Goal: Transaction & Acquisition: Purchase product/service

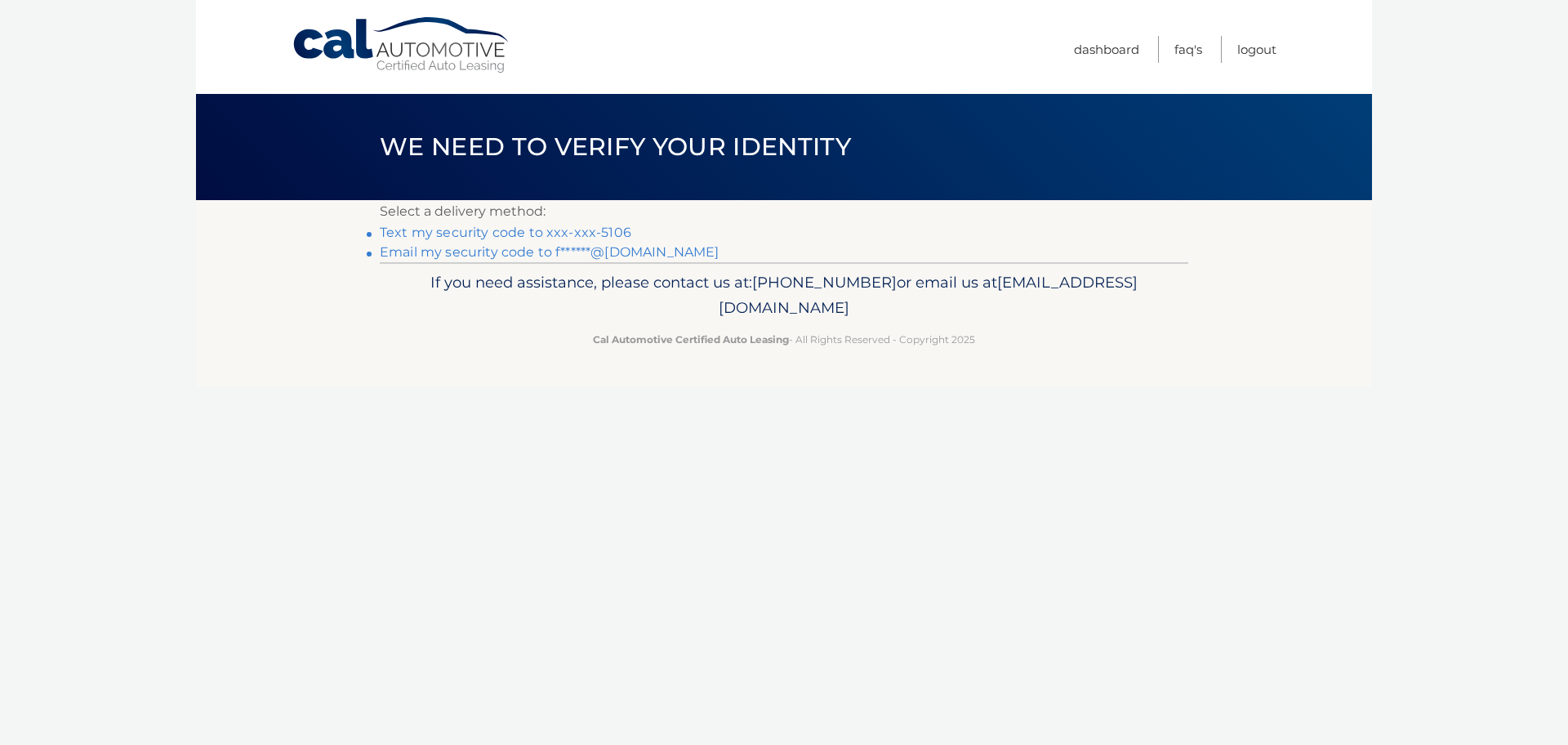
click at [405, 234] on link "Text my security code to xxx-xxx-5106" at bounding box center [505, 232] width 252 height 16
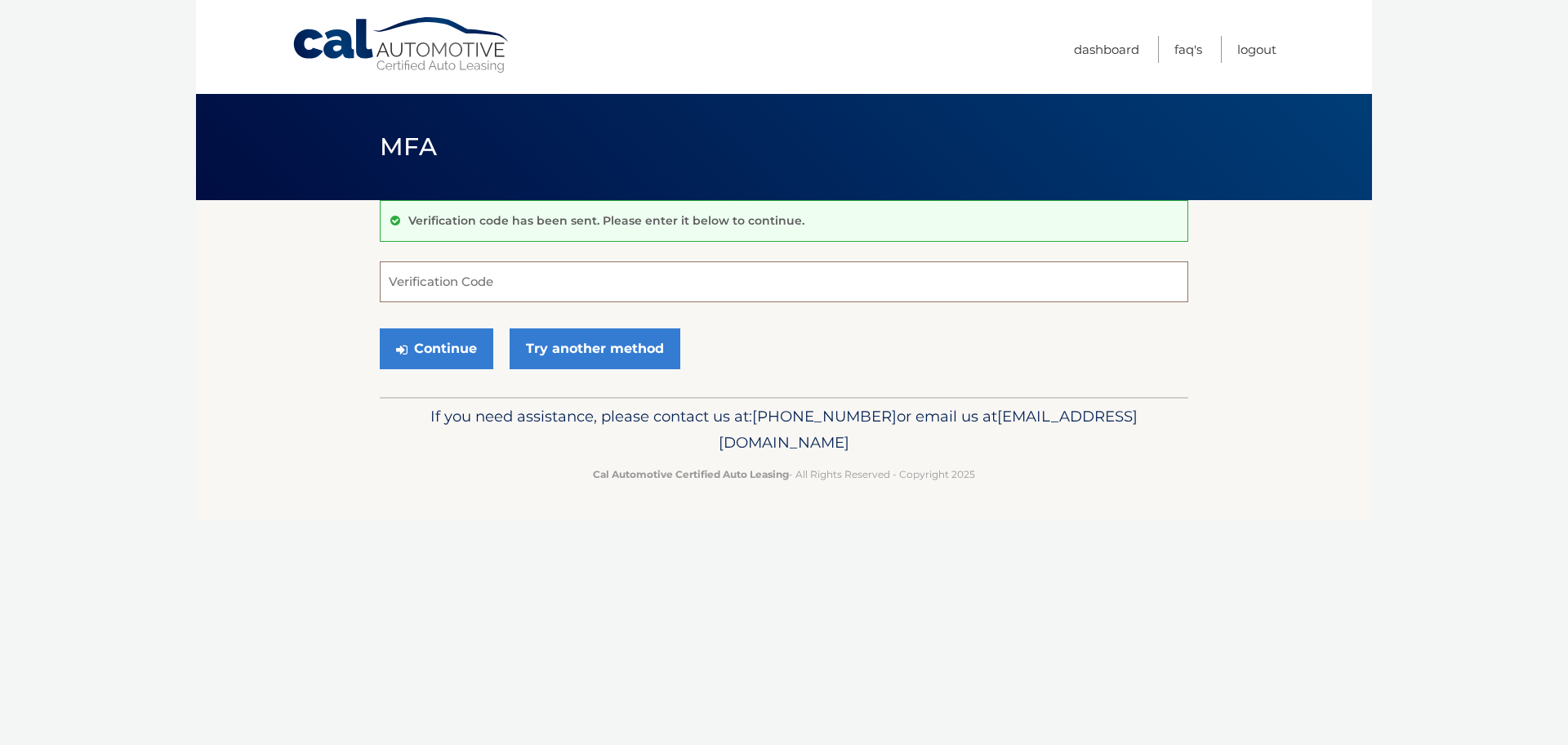
click at [439, 269] on input "Verification Code" at bounding box center [783, 281] width 808 height 41
type input "596990"
click at [449, 348] on button "Continue" at bounding box center [436, 348] width 114 height 41
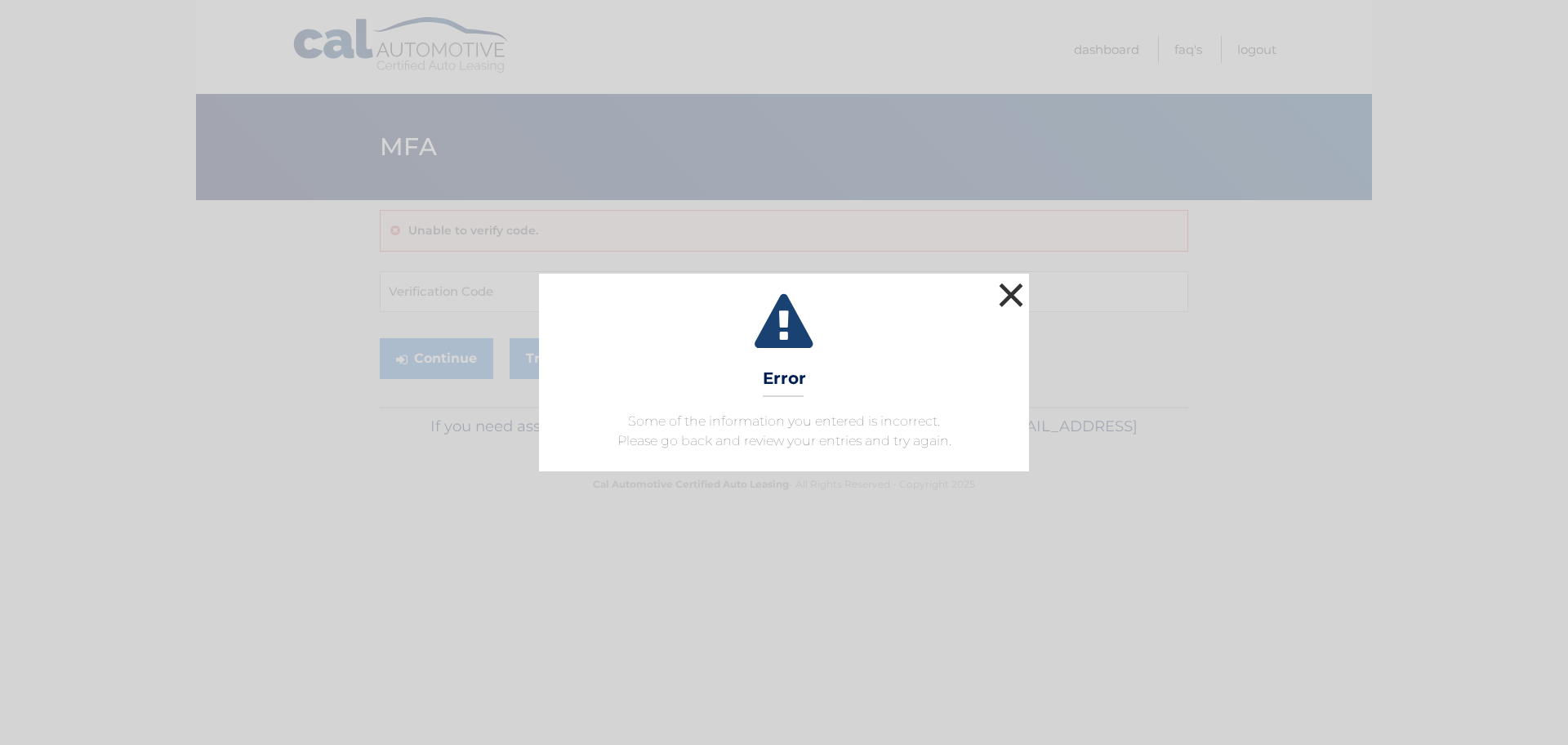
click at [1006, 293] on button "×" at bounding box center [1011, 295] width 33 height 33
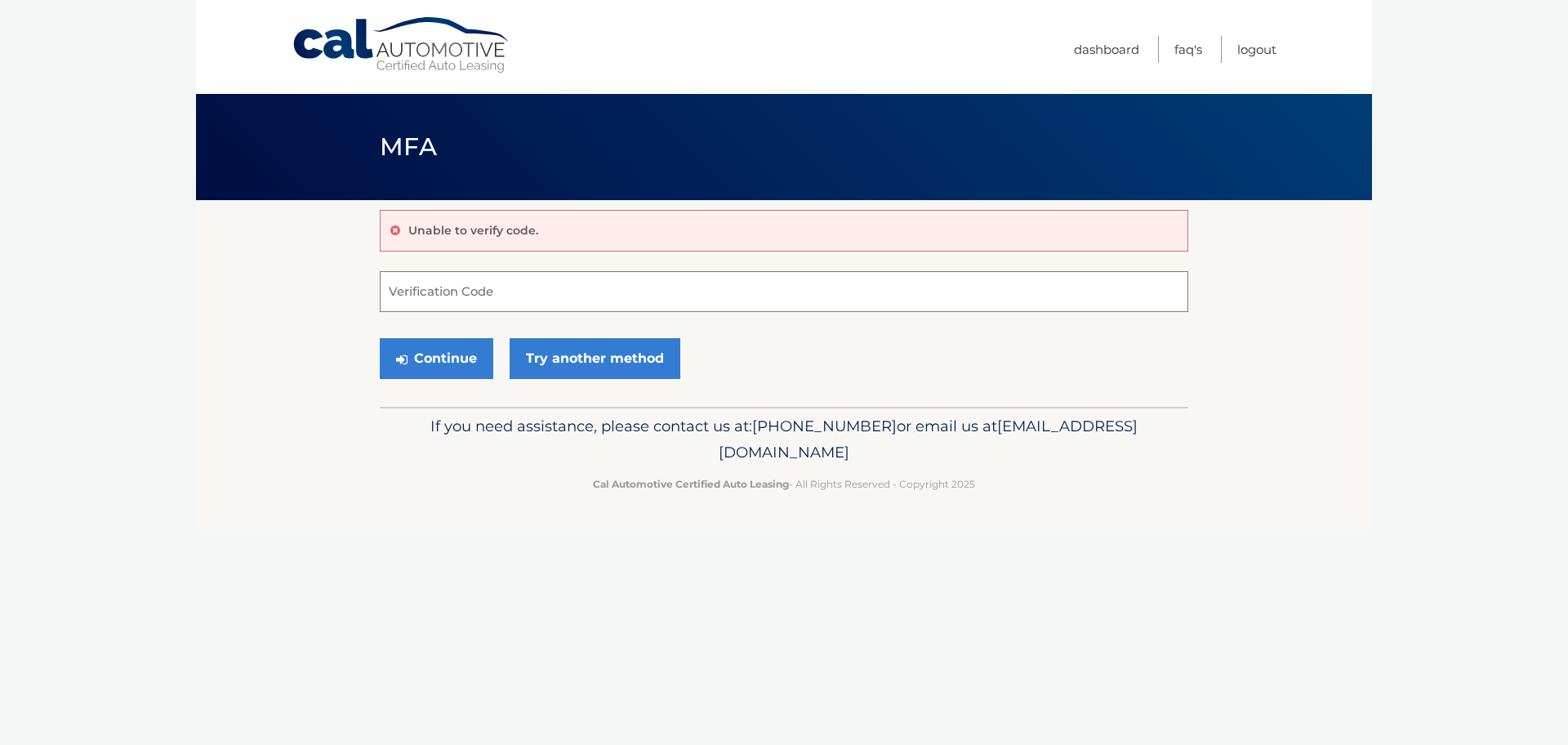
click at [455, 291] on input "Verification Code" at bounding box center [783, 291] width 808 height 41
click at [555, 355] on link "Try another method" at bounding box center [595, 358] width 171 height 41
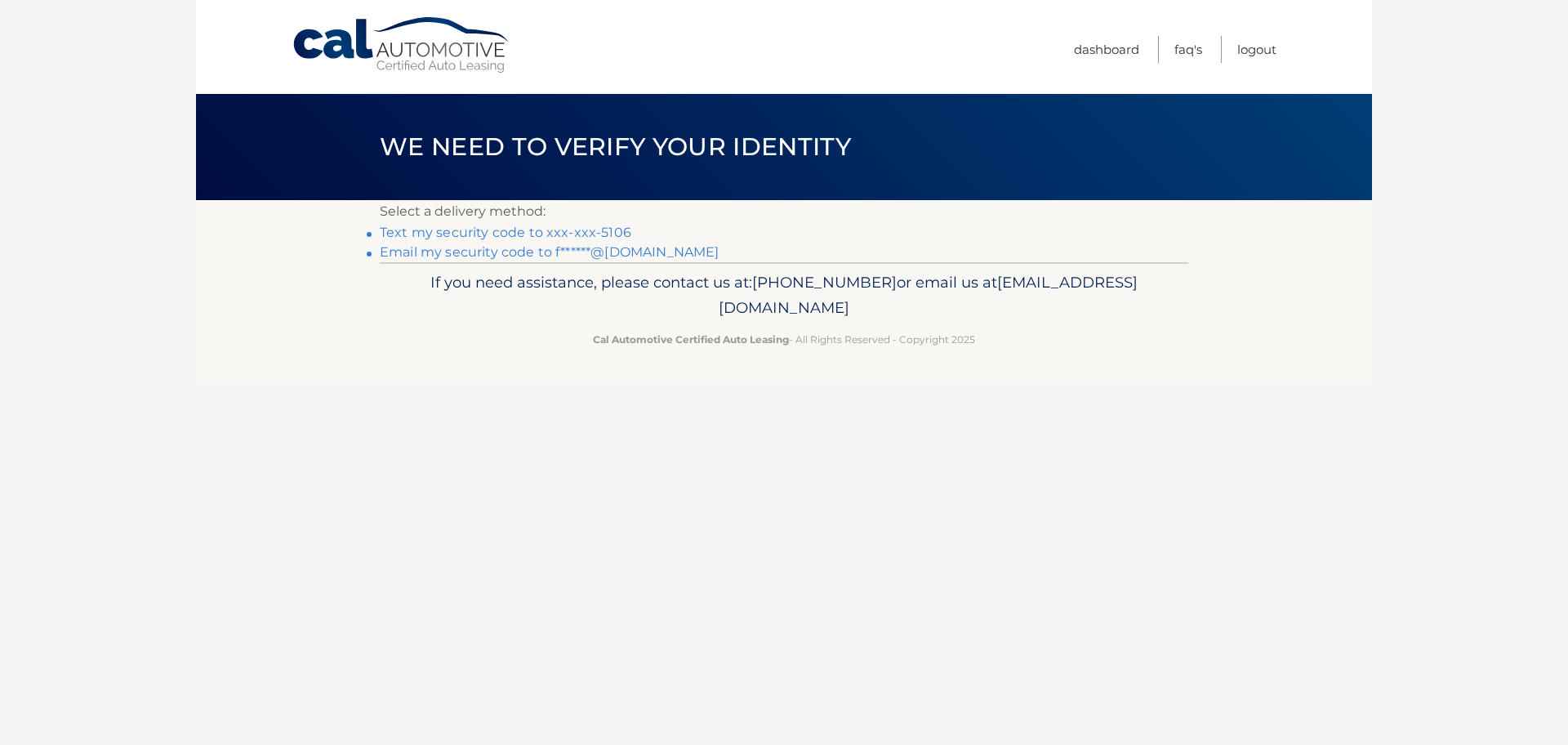
click at [415, 250] on link "Email my security code to f******@[DOMAIN_NAME]" at bounding box center [549, 252] width 340 height 16
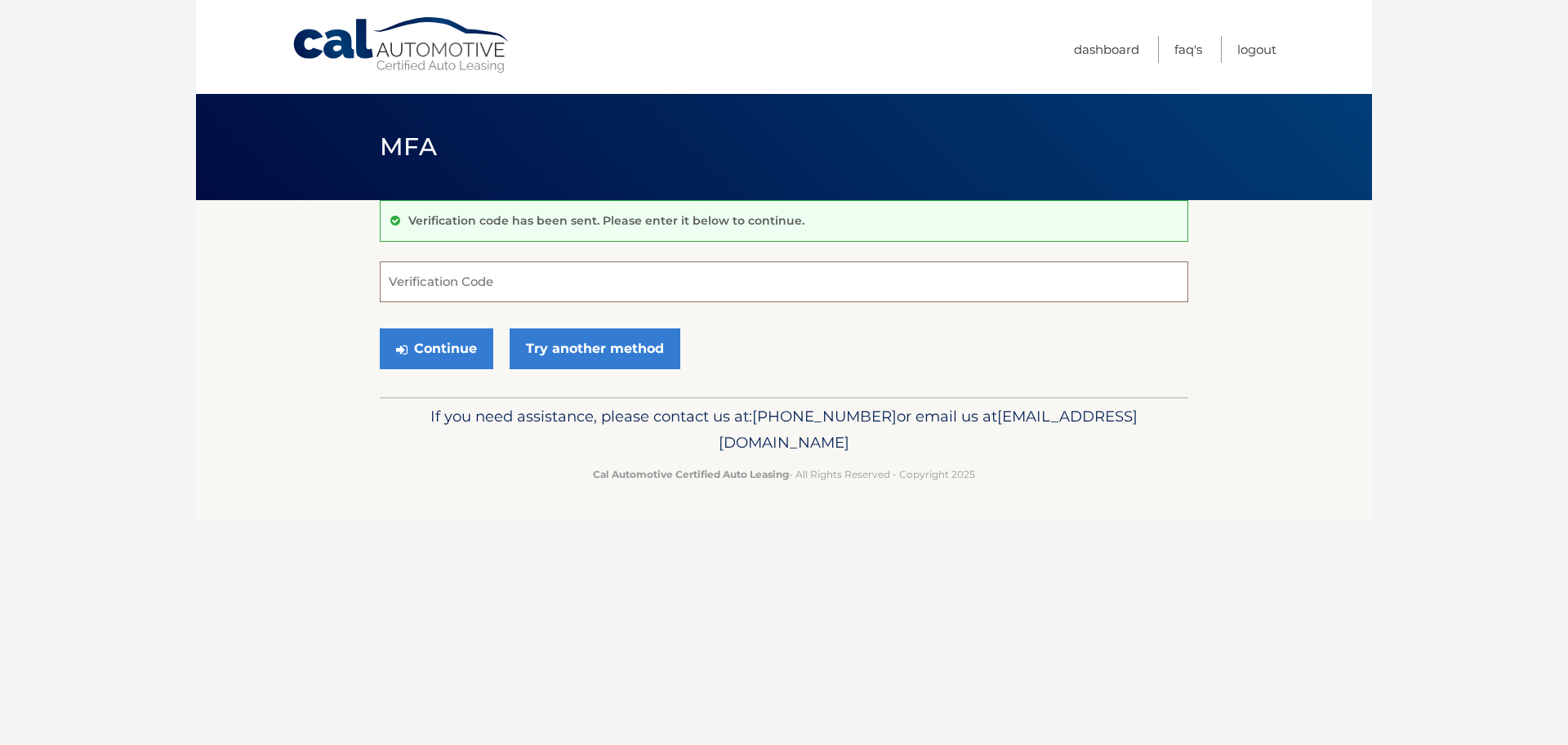
click at [506, 285] on input "Verification Code" at bounding box center [783, 281] width 808 height 41
type input "377893"
click at [462, 335] on button "Continue" at bounding box center [436, 348] width 114 height 41
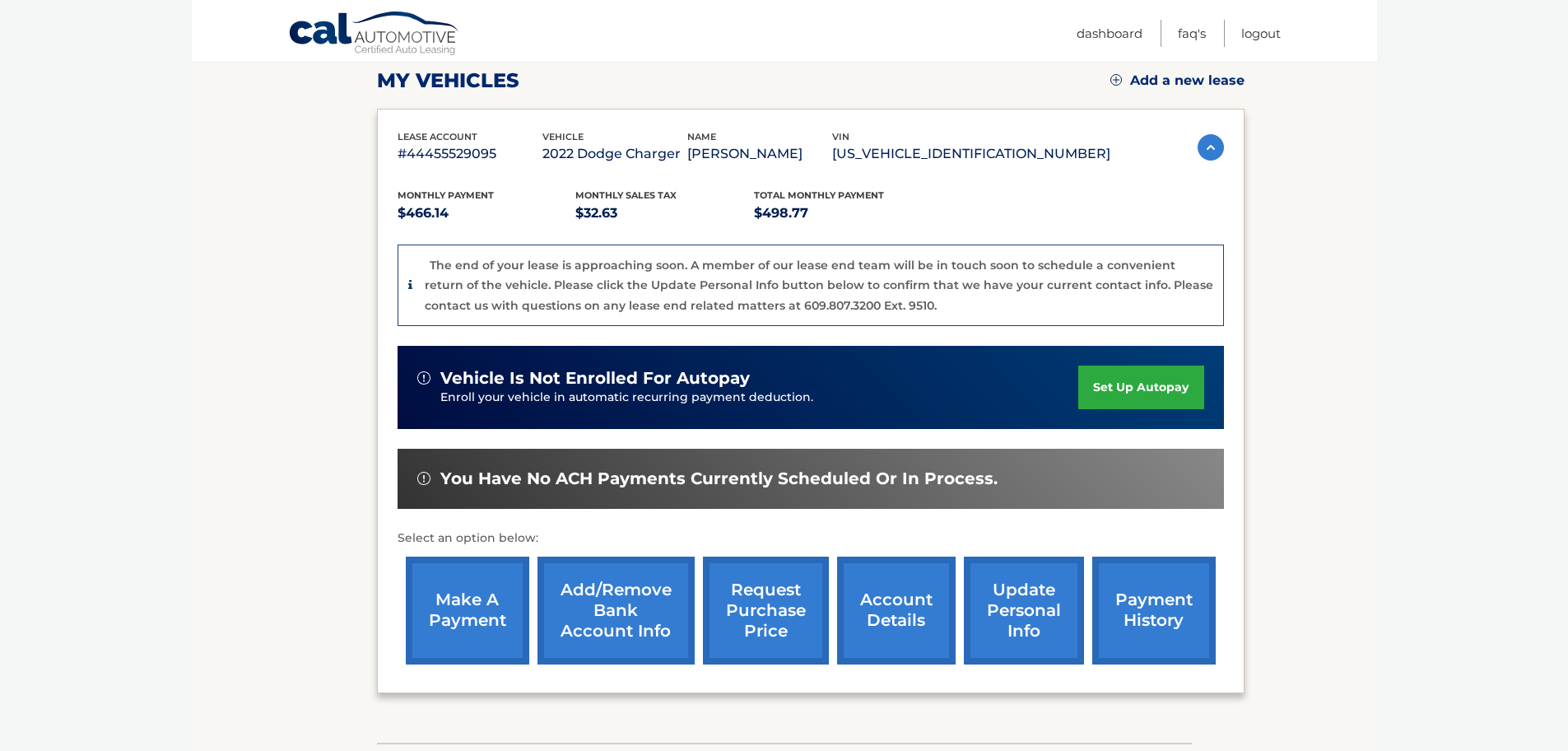
scroll to position [268, 0]
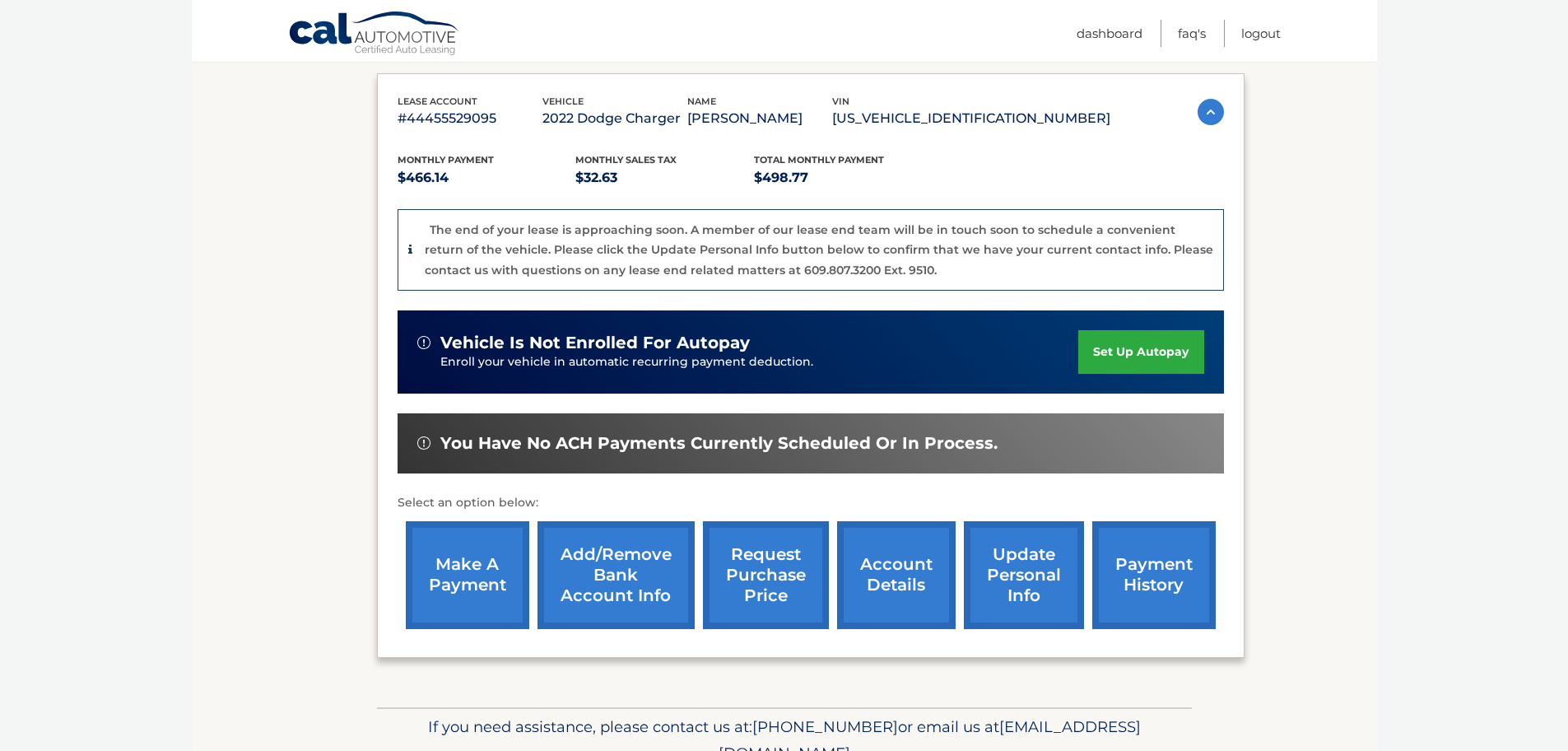
click at [462, 564] on link "make a payment" at bounding box center [468, 575] width 123 height 108
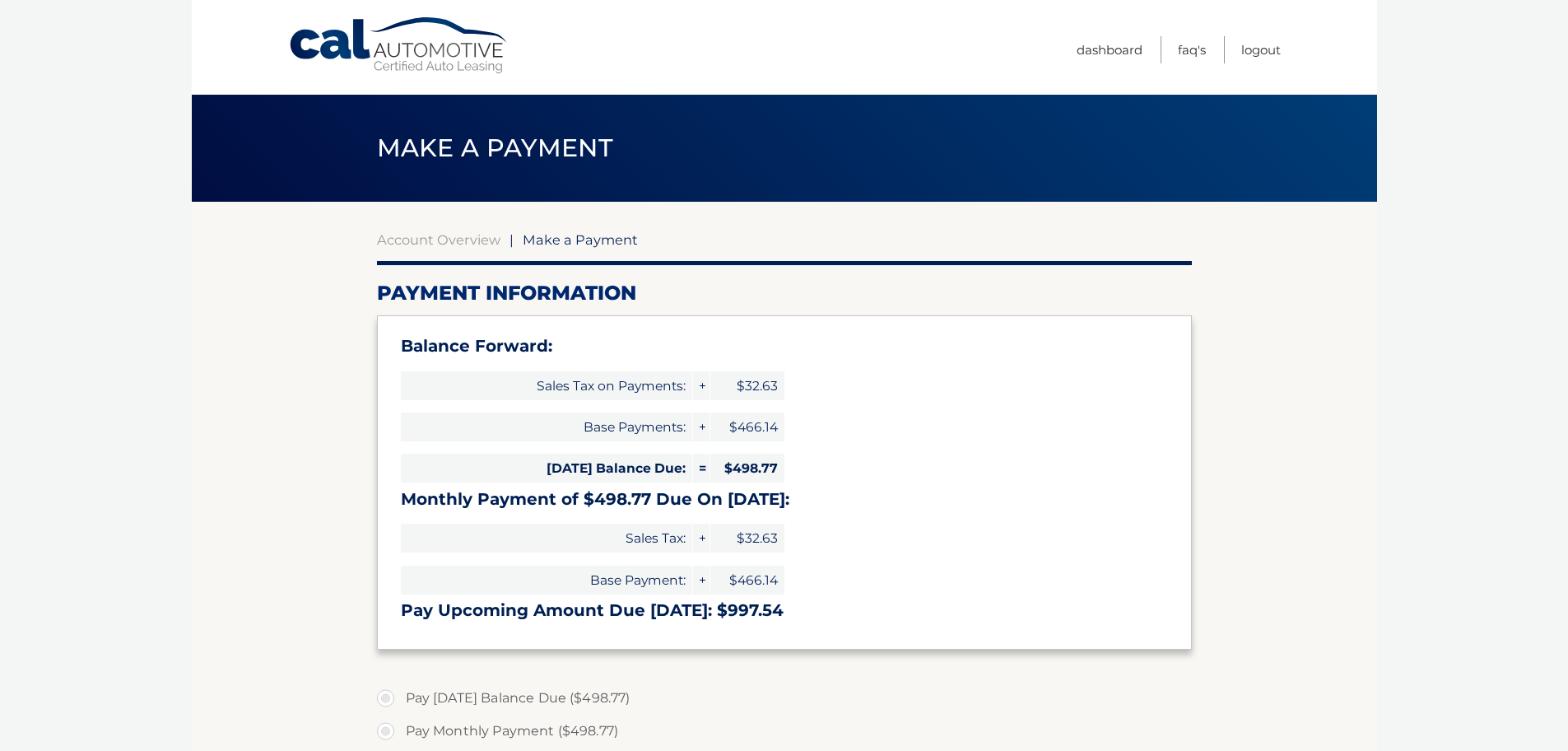
select select "ZWQ5NmE4ODQtNzQ3NS00MDgzLTk0ZTMtMjhkZWVhMjQ5ZWJl"
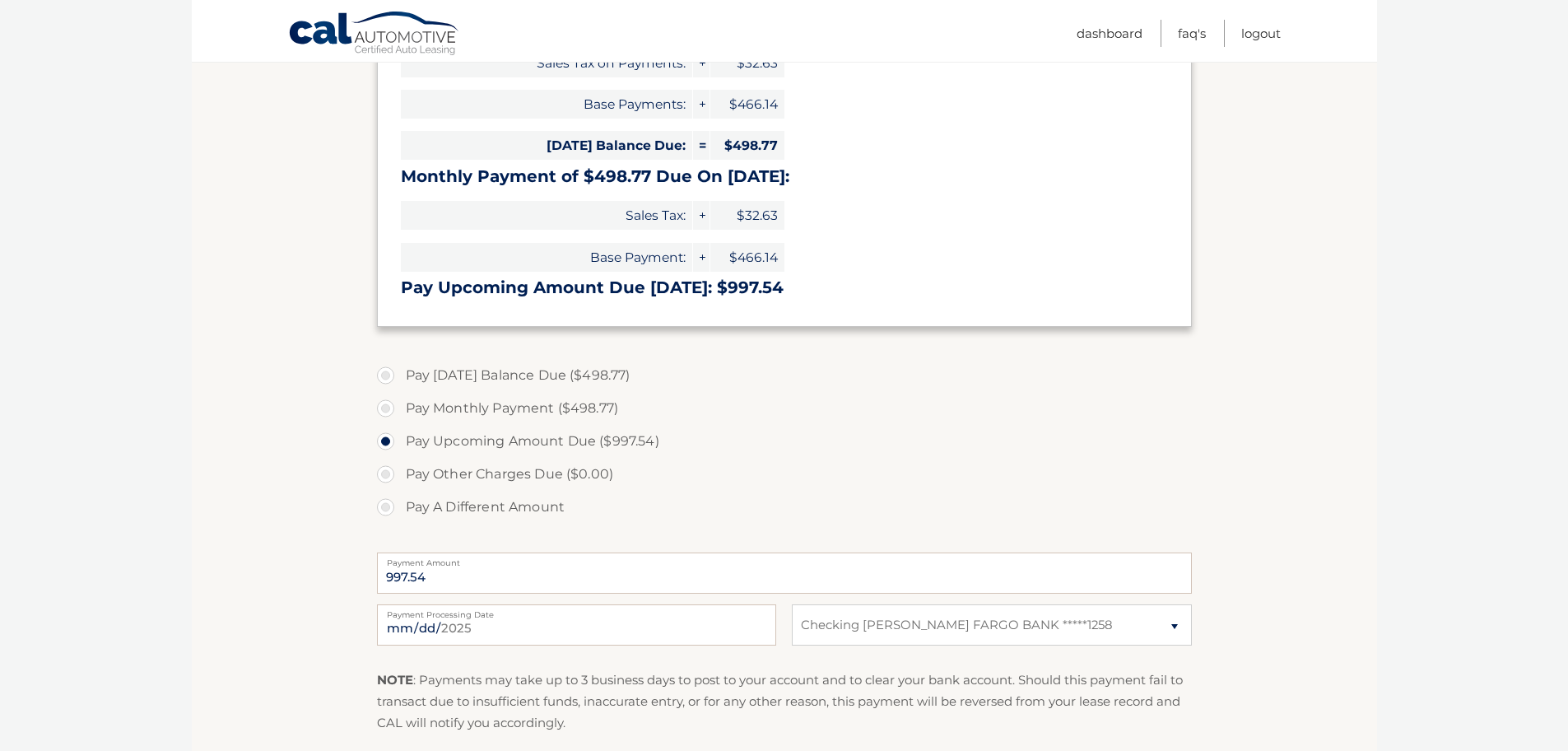
scroll to position [329, 0]
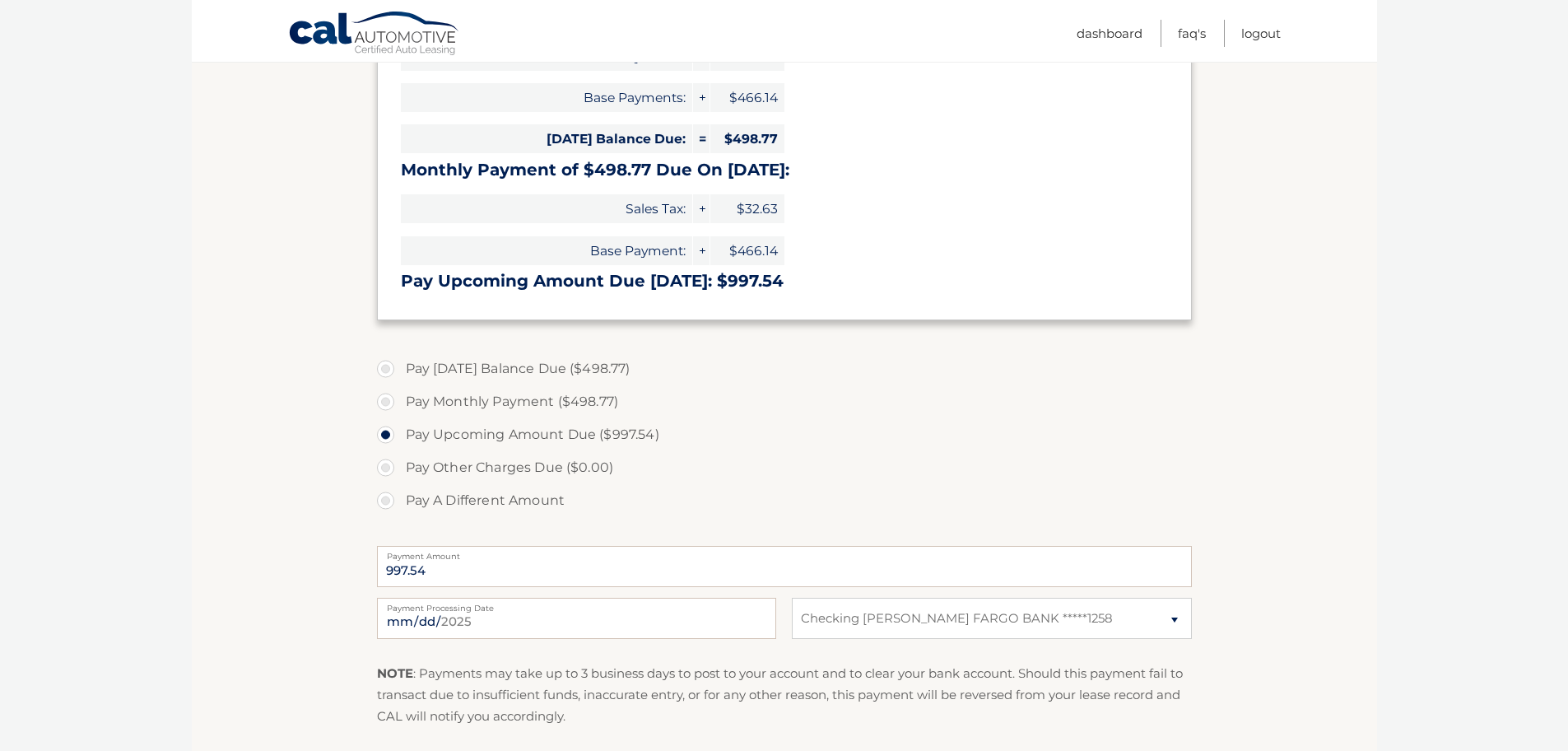
click at [381, 403] on label "Pay Monthly Payment ($498.77)" at bounding box center [784, 402] width 814 height 33
click at [383, 403] on input "Pay Monthly Payment ($498.77)" at bounding box center [391, 398] width 17 height 26
radio input "true"
type input "498.77"
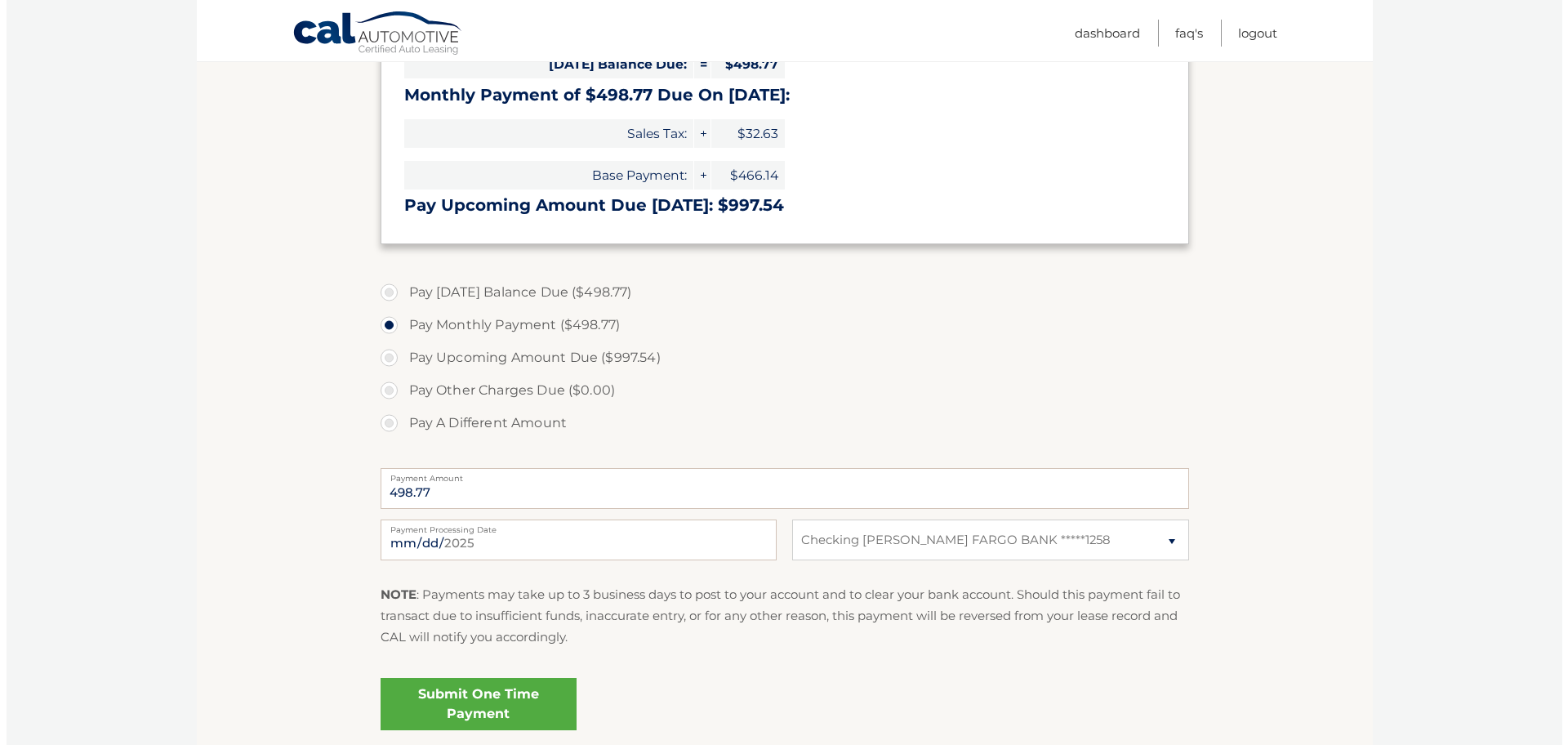
scroll to position [367, 0]
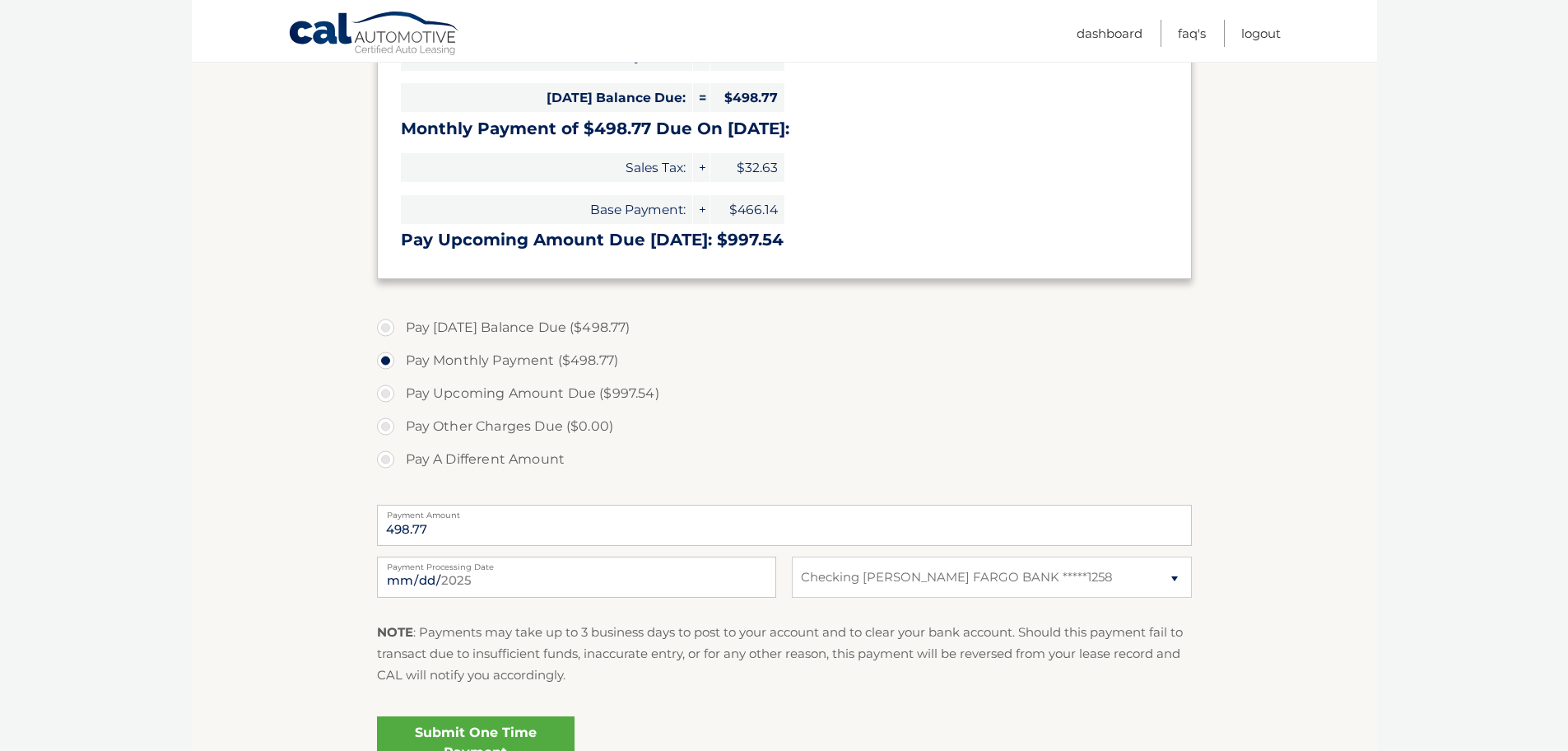
click at [493, 728] on link "Submit One Time Payment" at bounding box center [475, 742] width 197 height 53
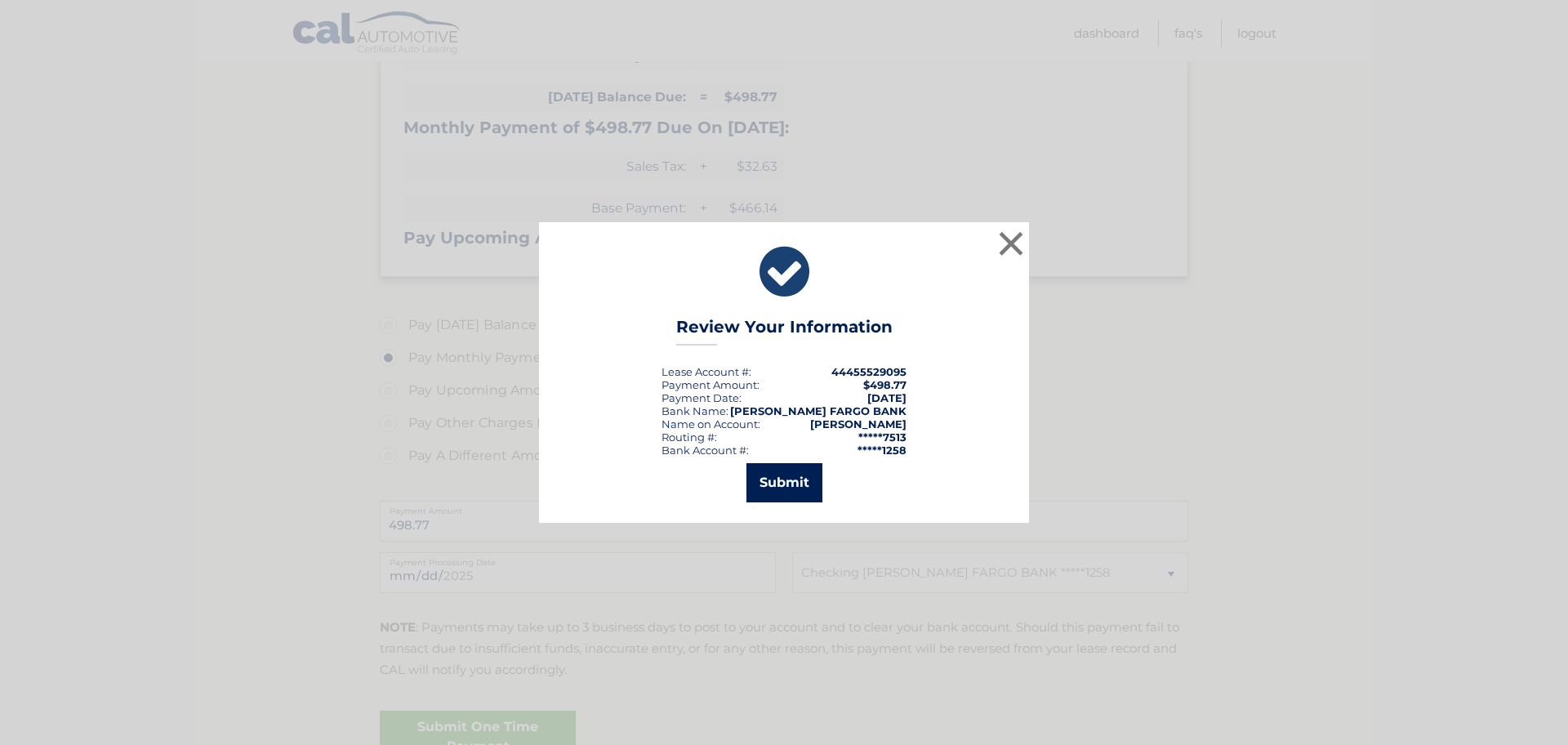
click at [774, 482] on button "Submit" at bounding box center [784, 482] width 76 height 39
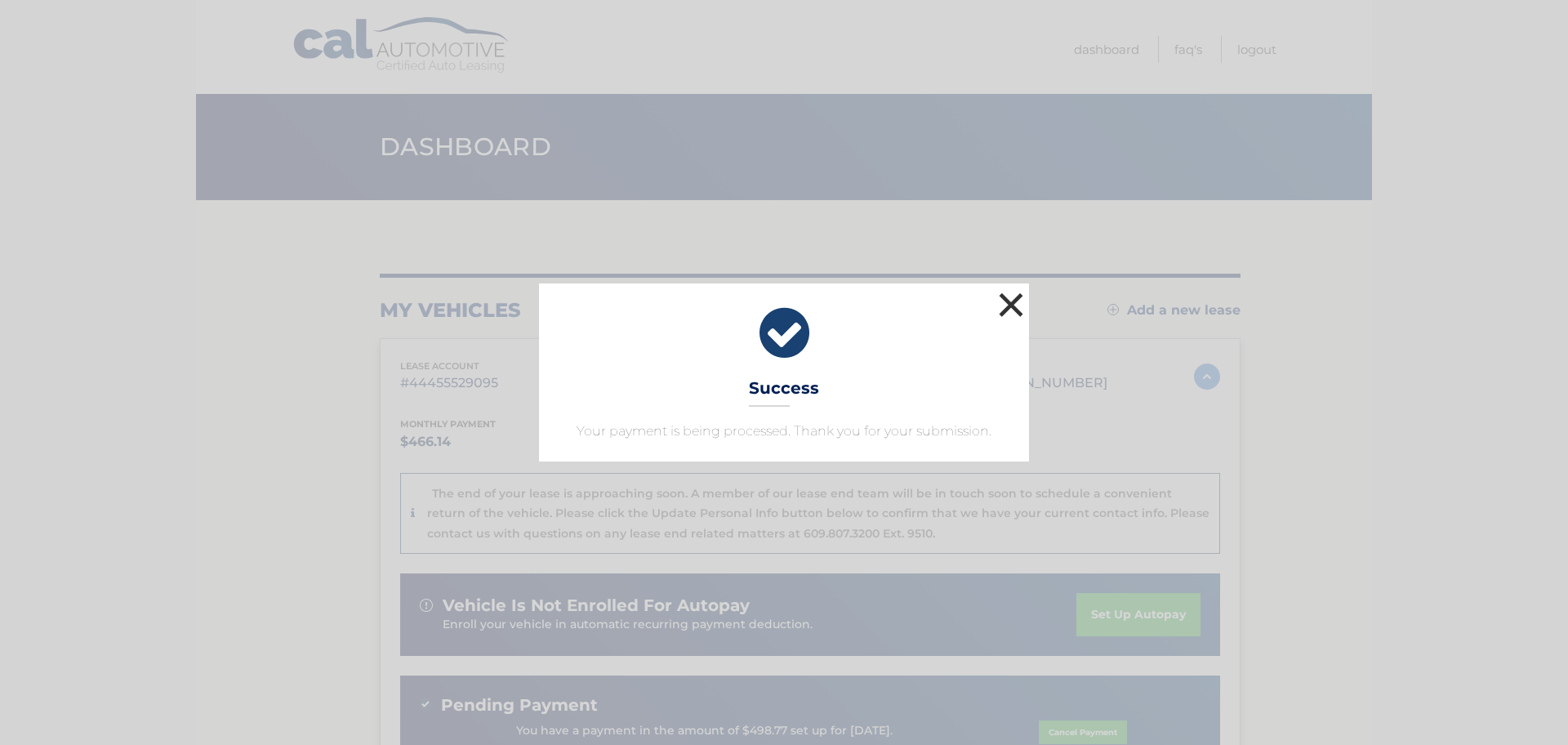
click at [1019, 297] on button "×" at bounding box center [1011, 304] width 33 height 33
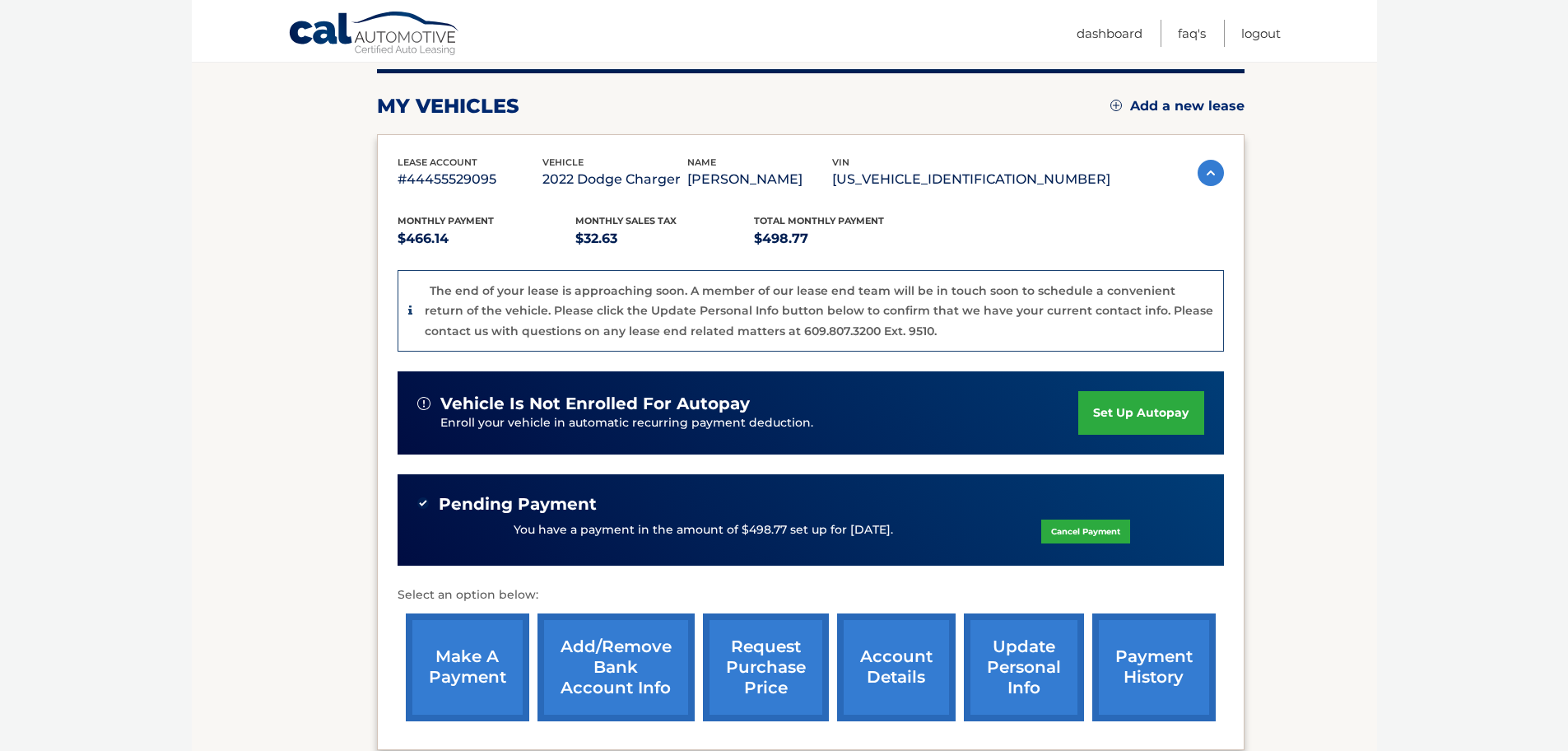
scroll to position [206, 0]
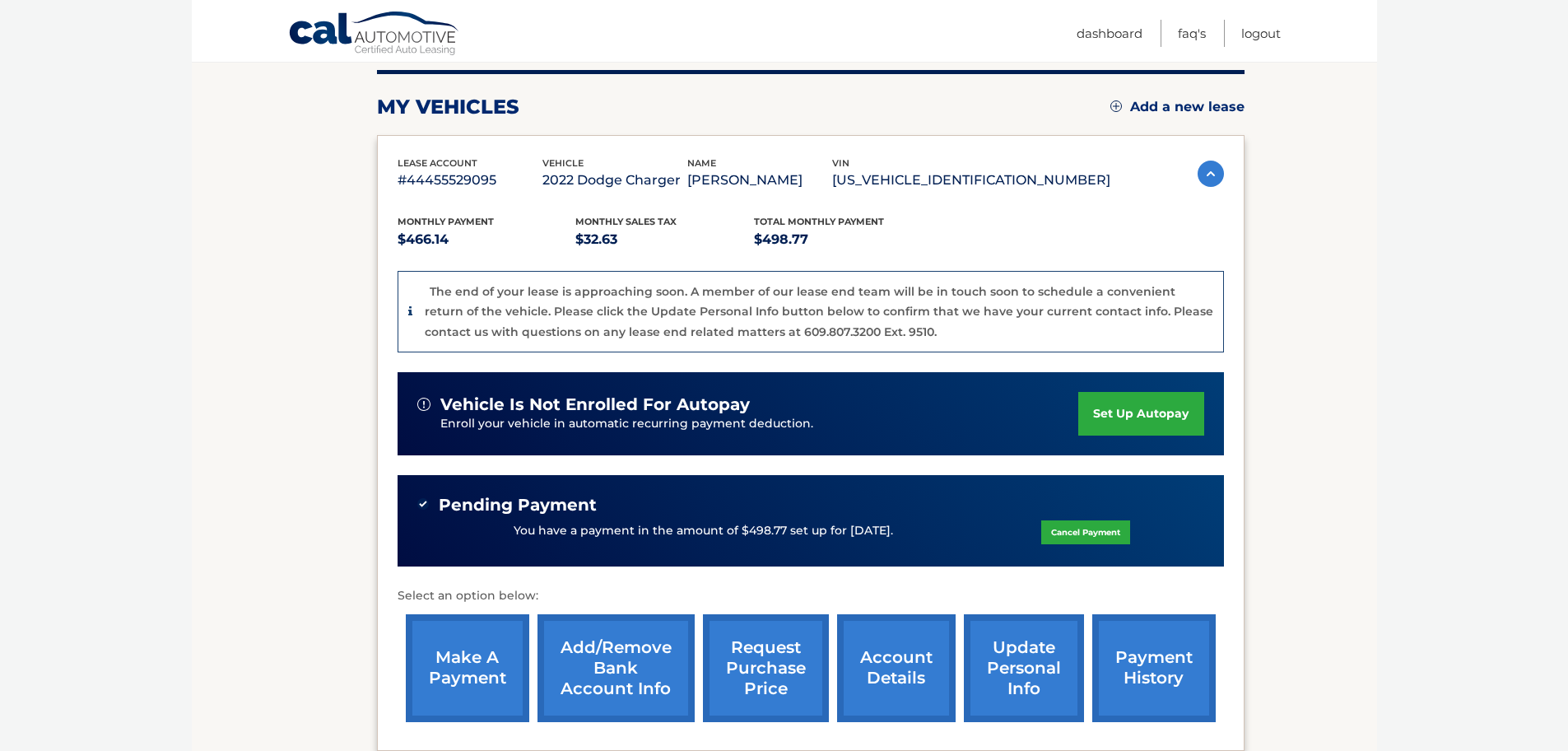
click at [1125, 654] on link "payment history" at bounding box center [1154, 668] width 123 height 108
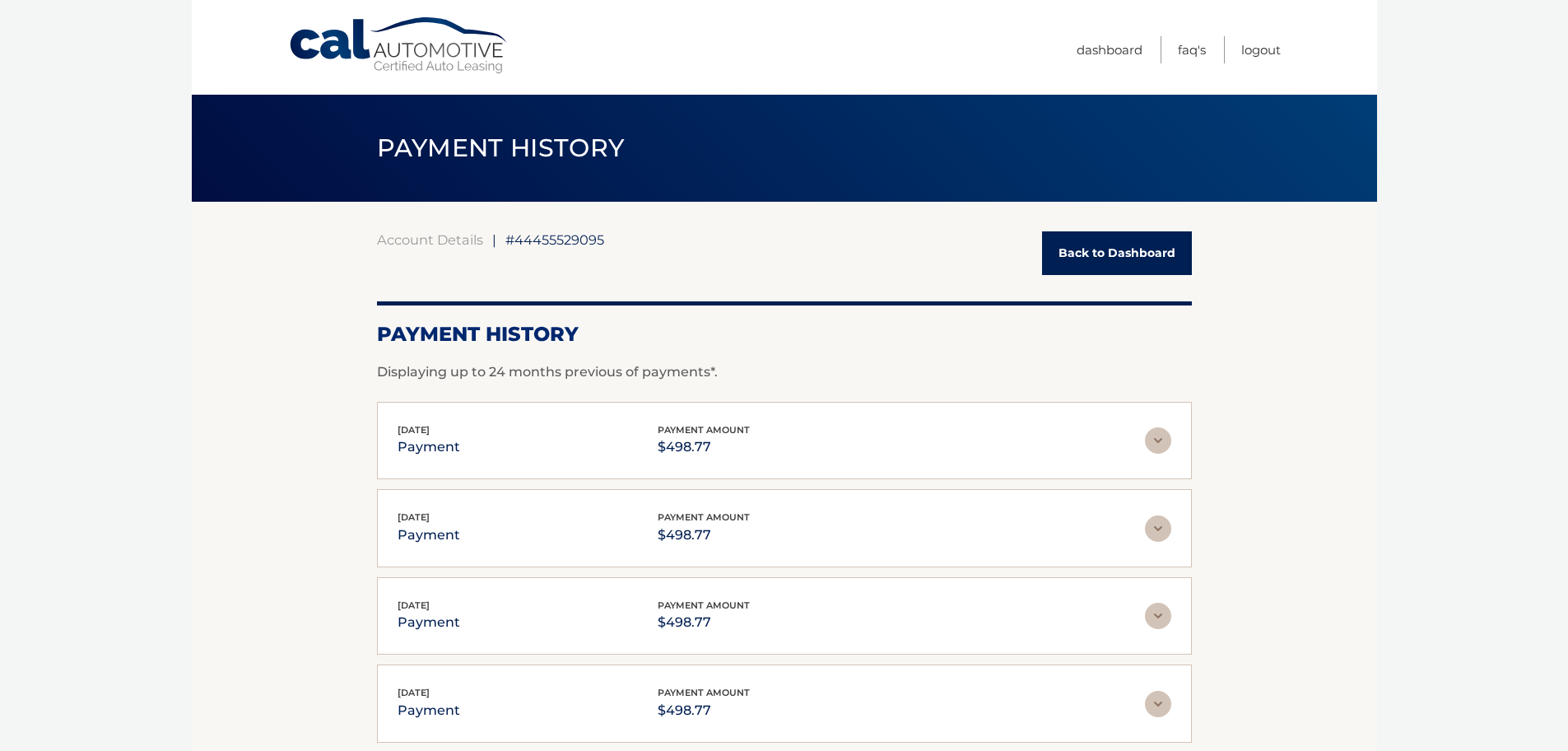
click at [1113, 257] on link "Back to Dashboard" at bounding box center [1117, 253] width 149 height 43
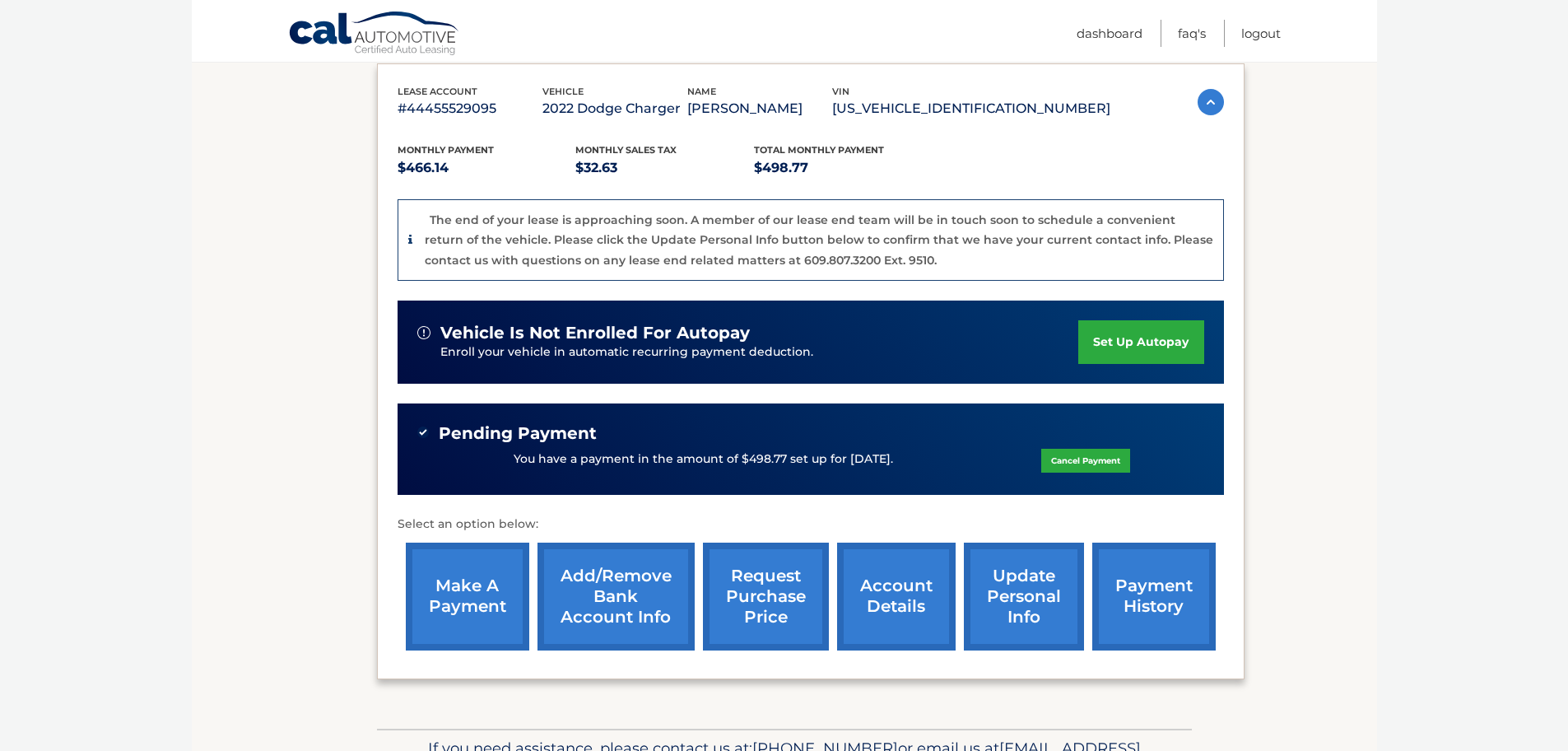
scroll to position [288, 0]
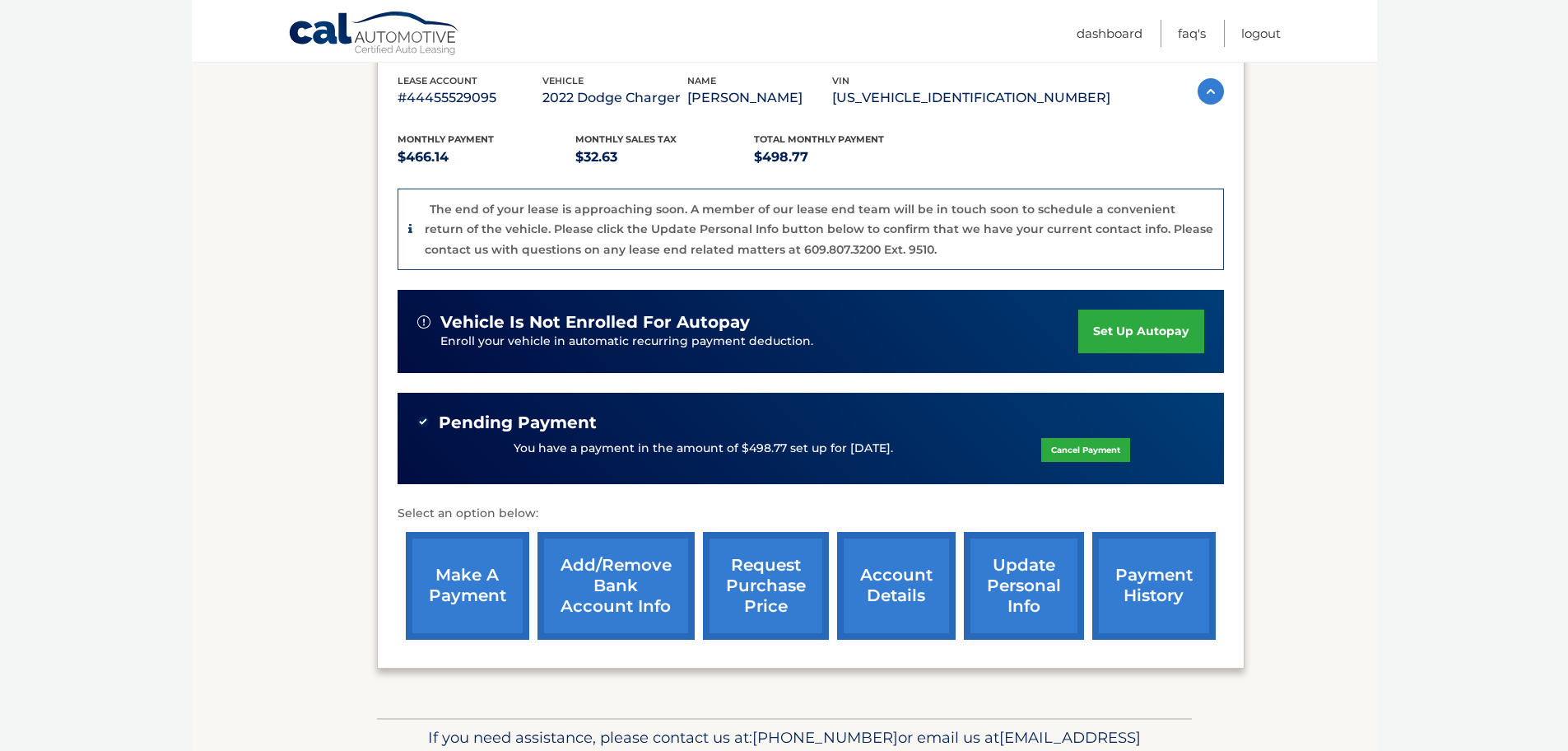
click at [888, 606] on link "account details" at bounding box center [896, 586] width 118 height 108
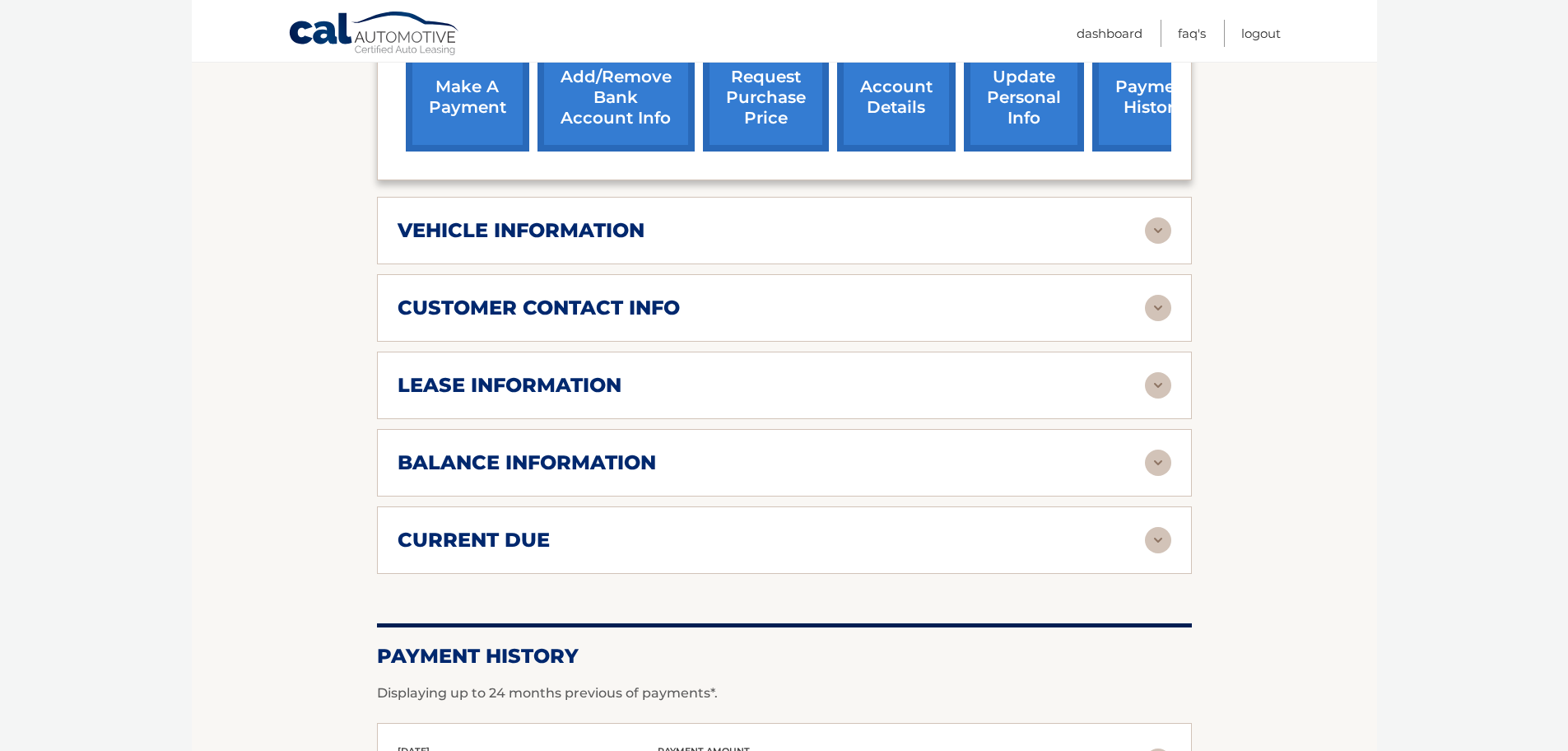
scroll to position [761, 0]
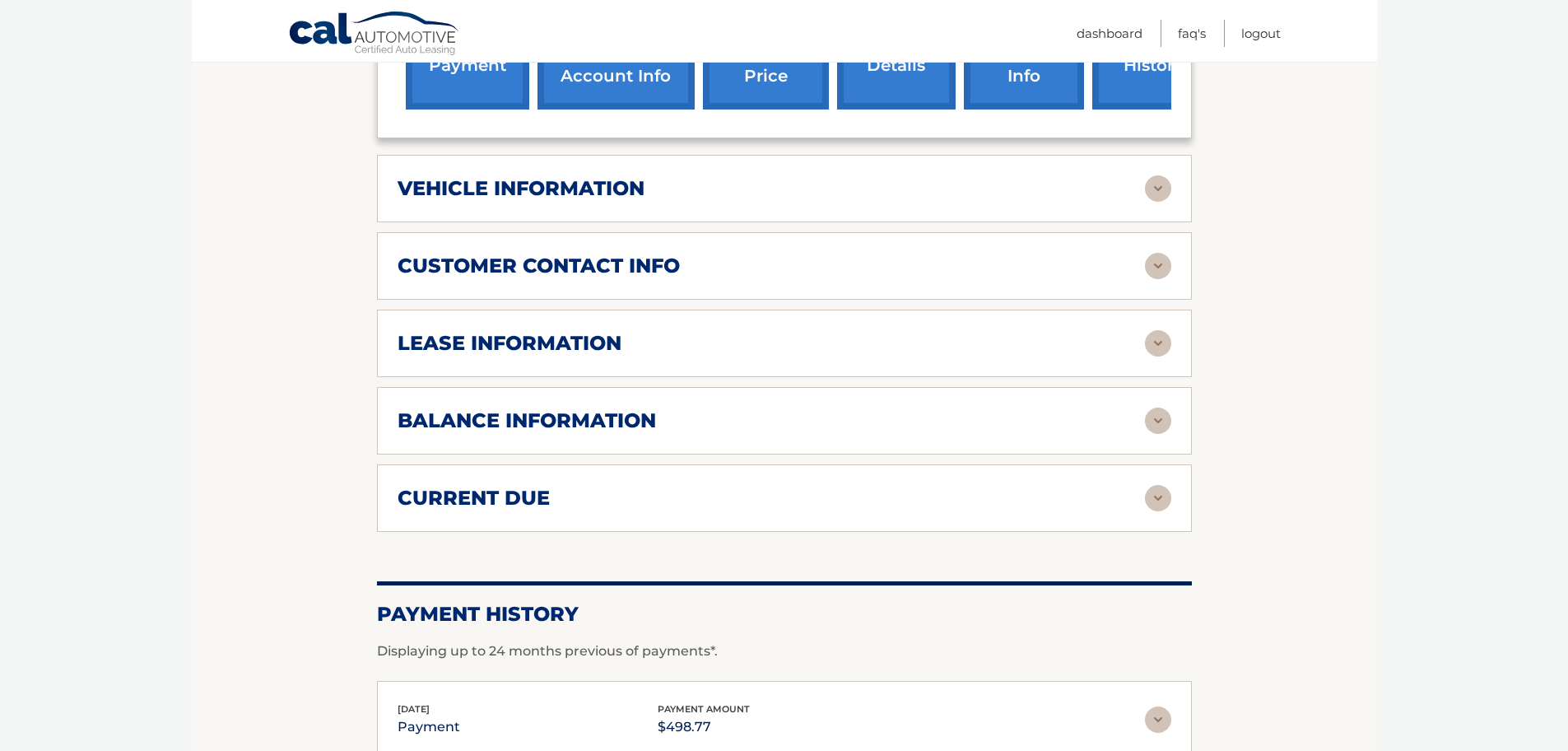
click at [1160, 330] on img at bounding box center [1158, 343] width 26 height 26
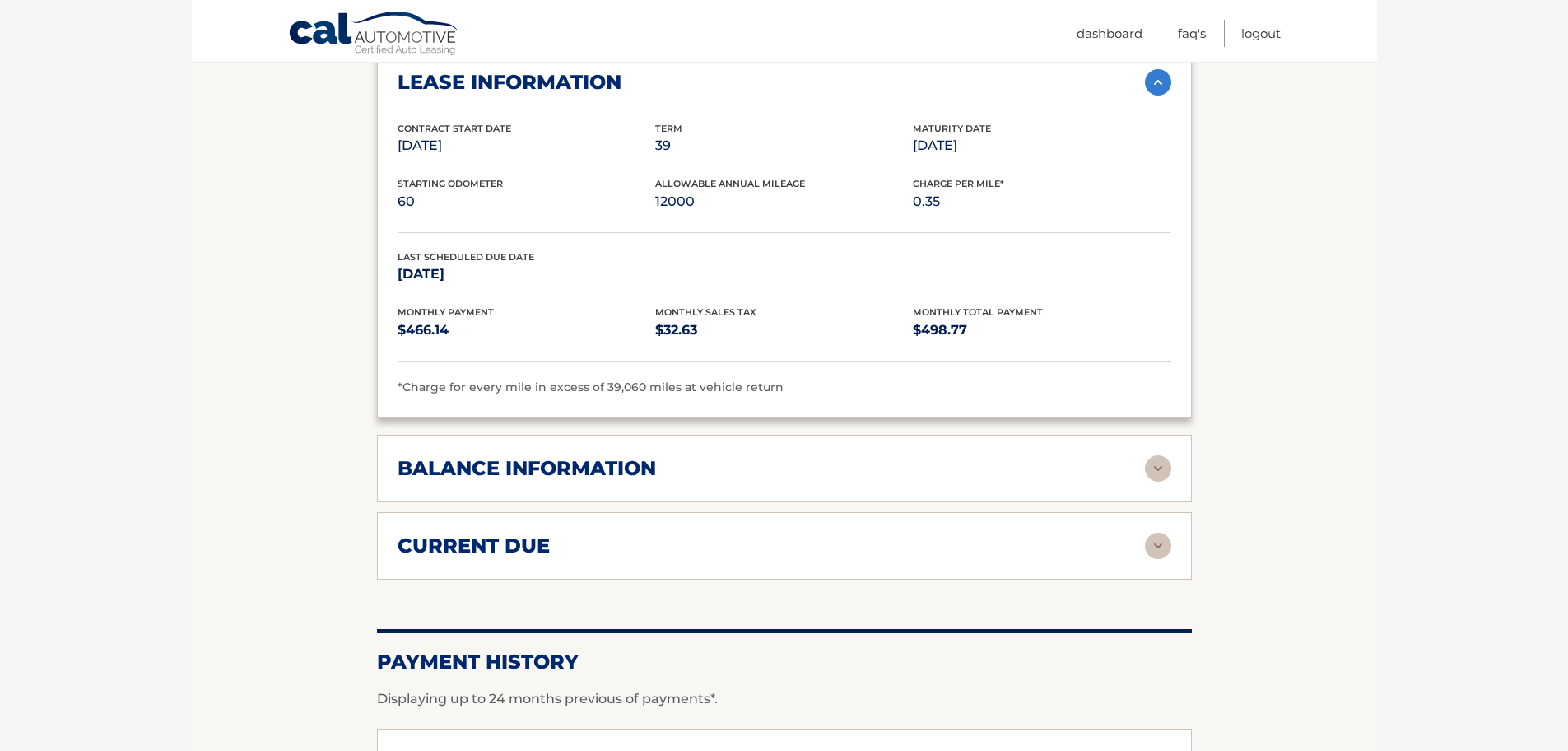
scroll to position [1029, 0]
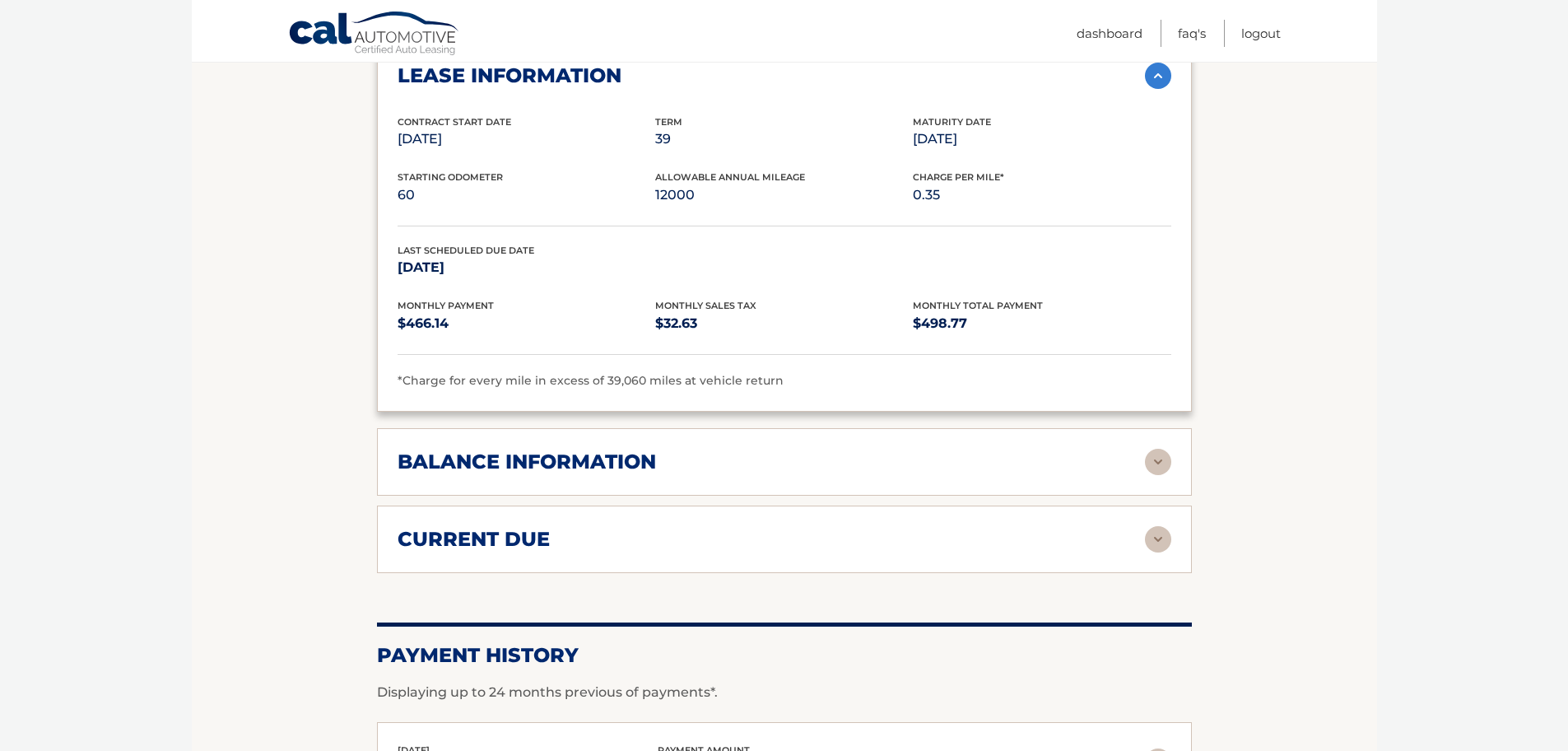
click at [1164, 449] on img at bounding box center [1158, 462] width 26 height 26
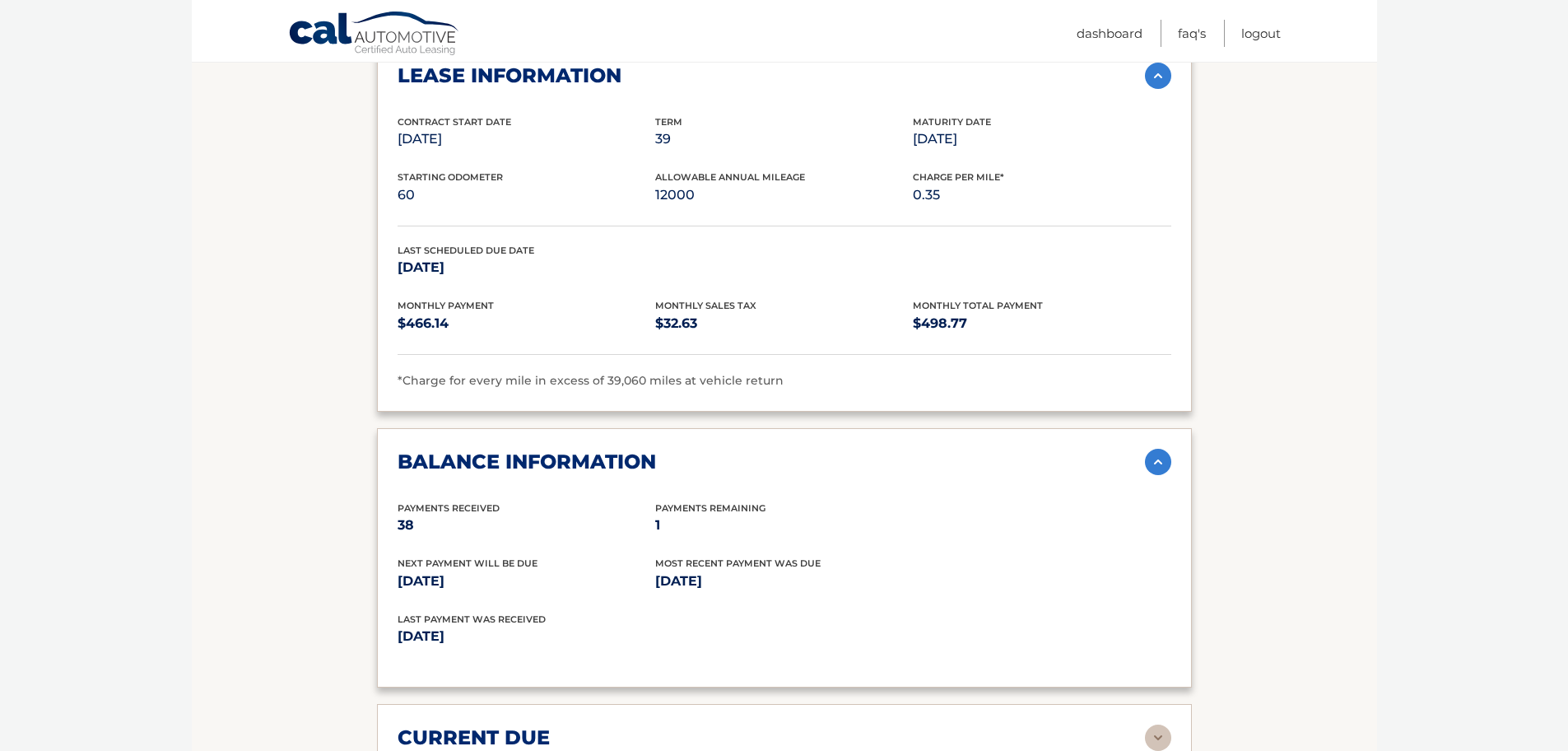
click at [1160, 449] on img at bounding box center [1158, 462] width 26 height 26
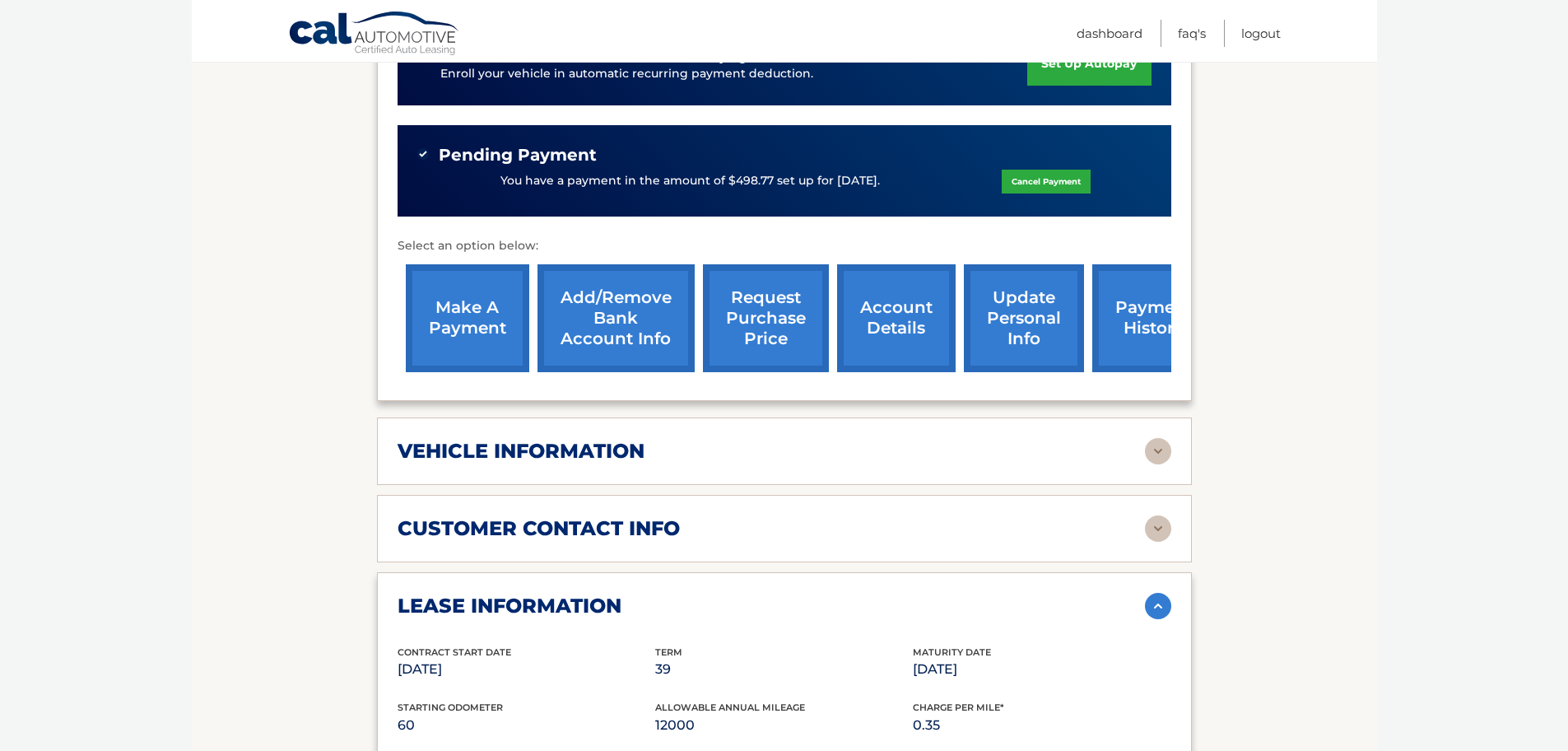
scroll to position [494, 0]
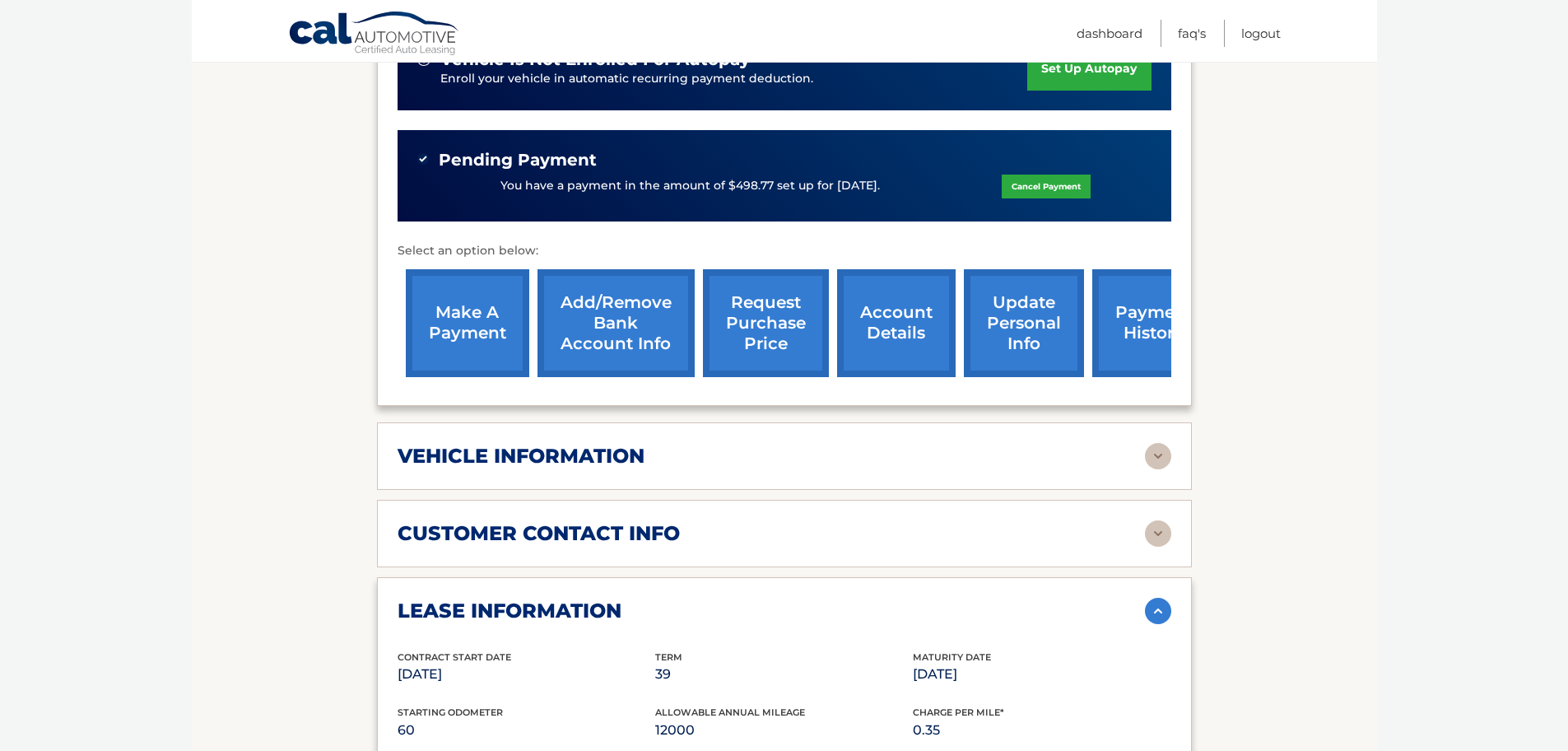
click at [1157, 442] on img at bounding box center [1158, 455] width 26 height 26
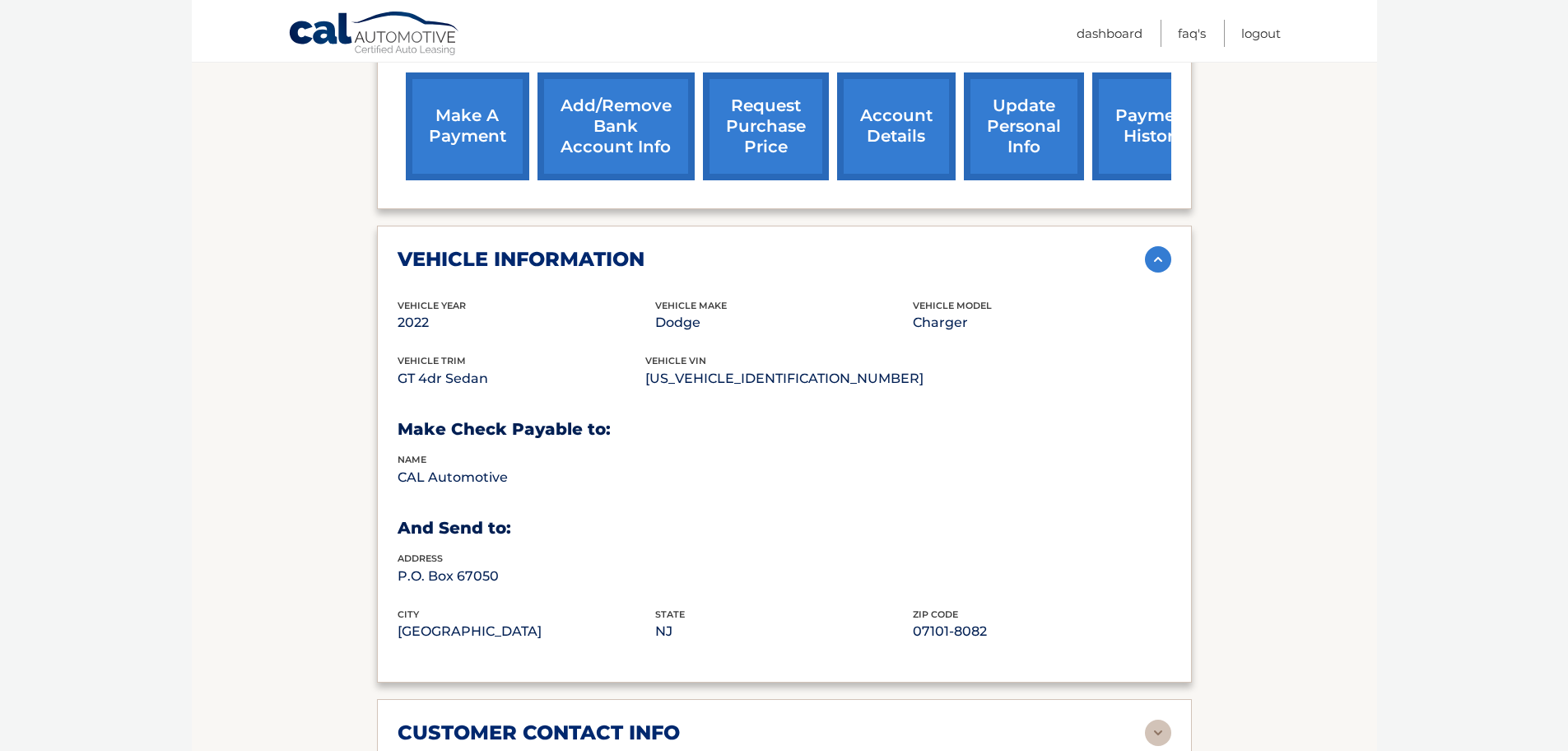
scroll to position [700, 0]
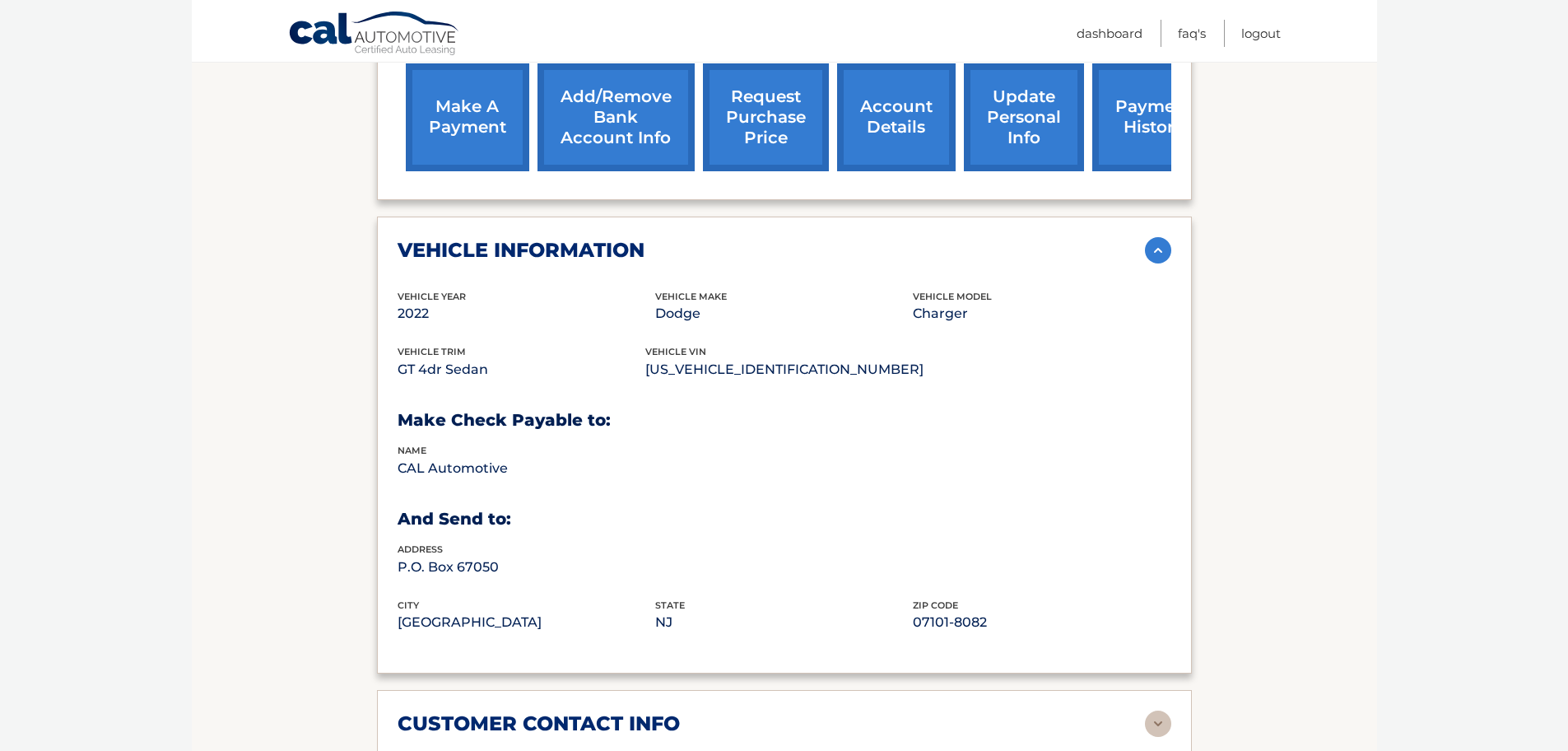
click at [1154, 237] on img at bounding box center [1158, 250] width 26 height 26
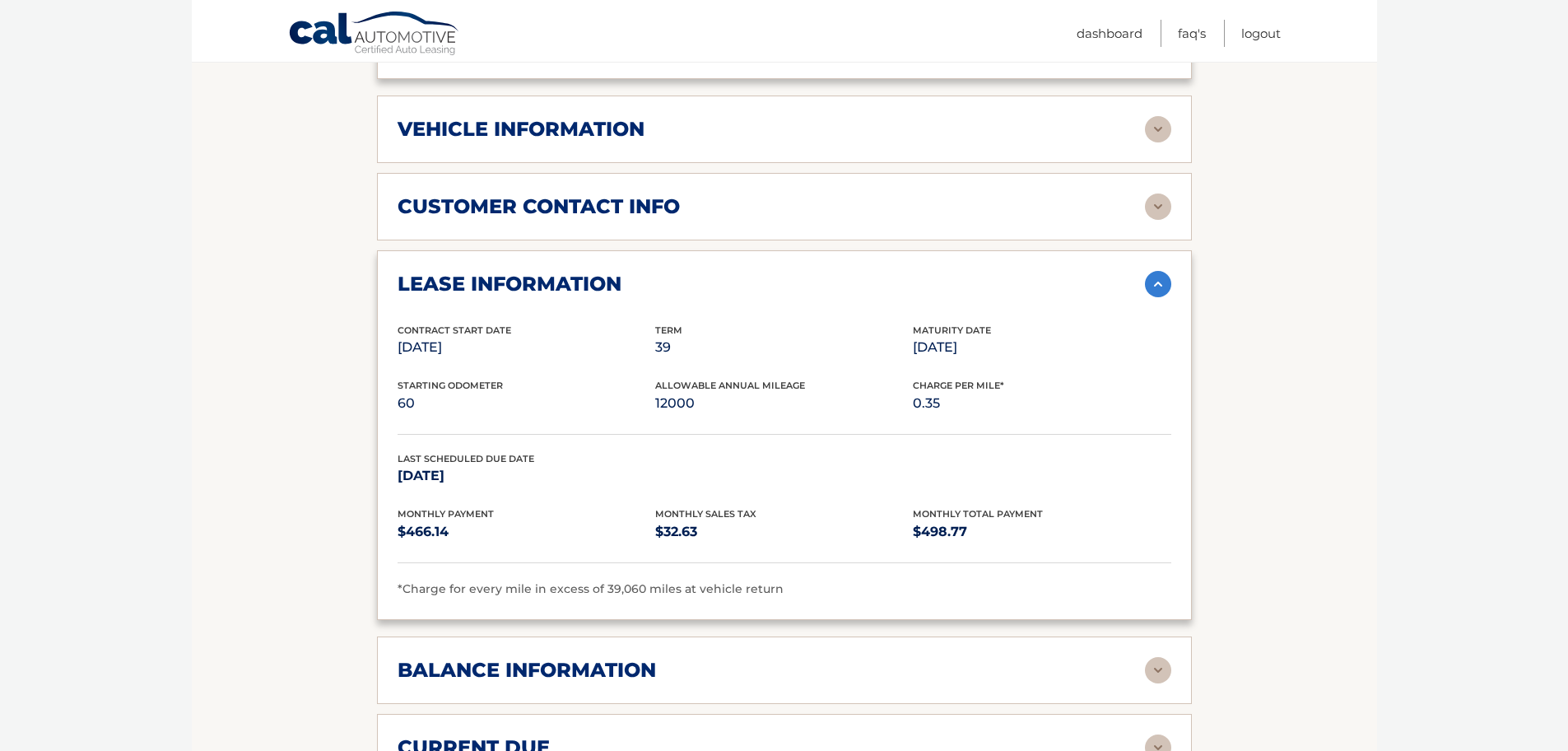
scroll to position [823, 0]
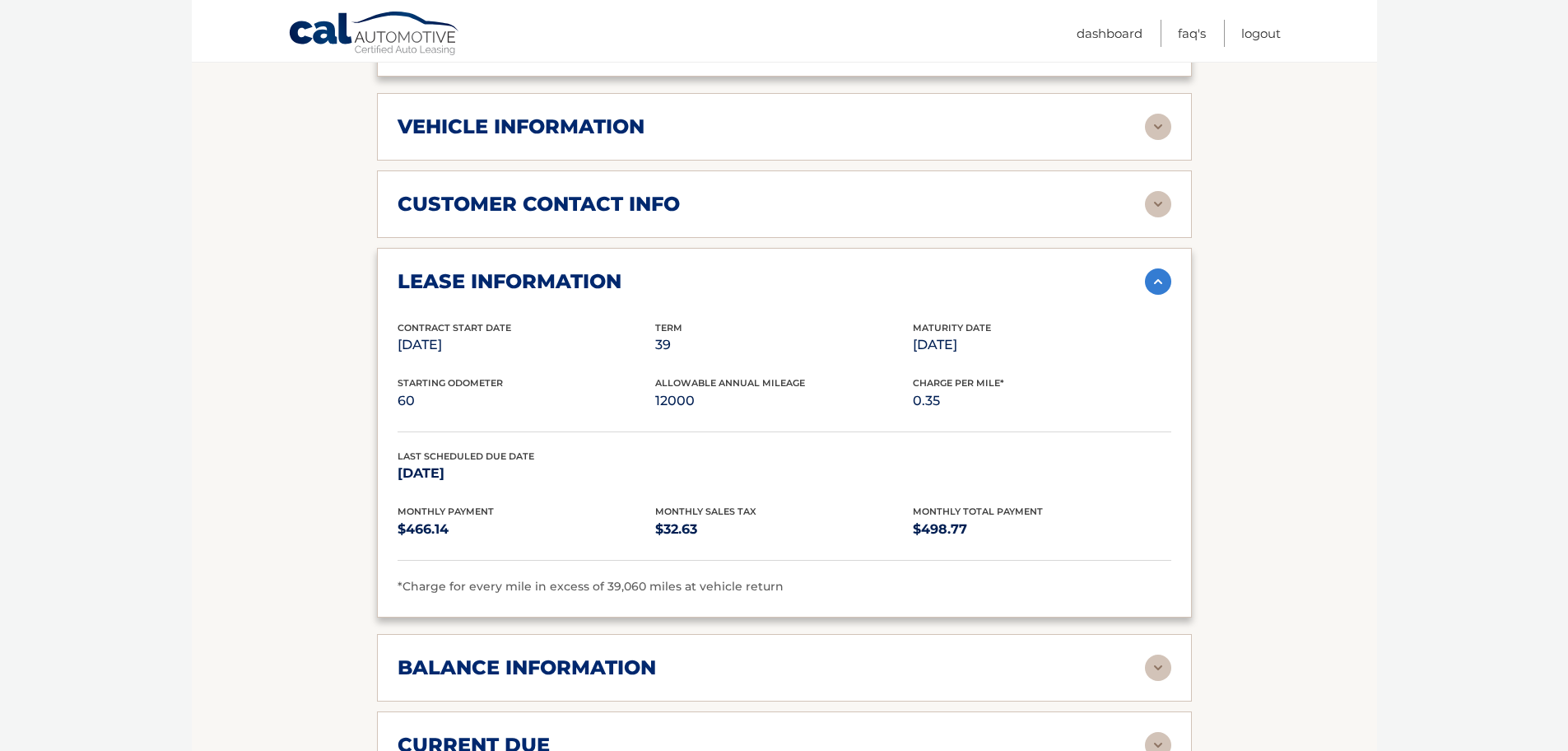
click at [1153, 269] on img at bounding box center [1158, 282] width 26 height 26
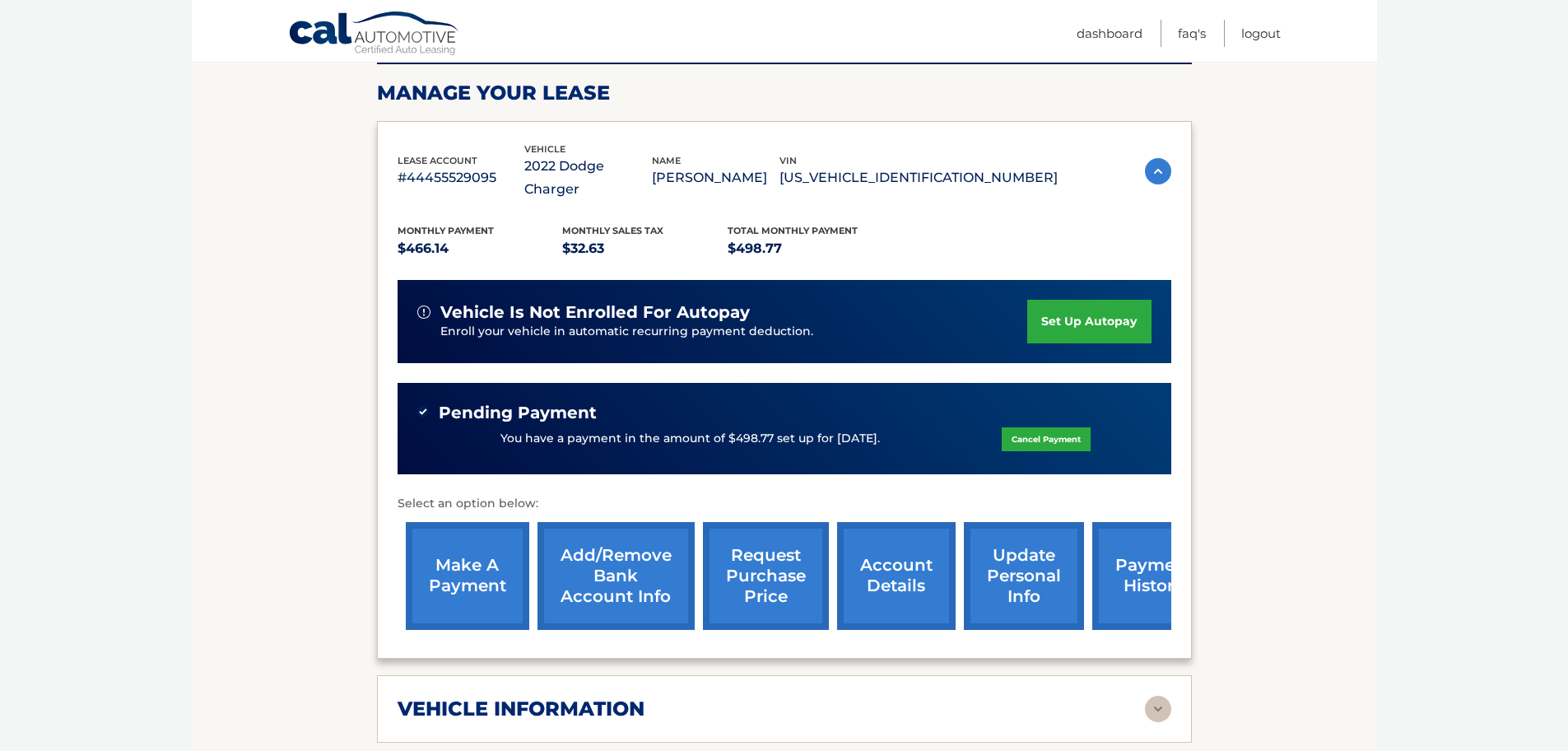
scroll to position [453, 0]
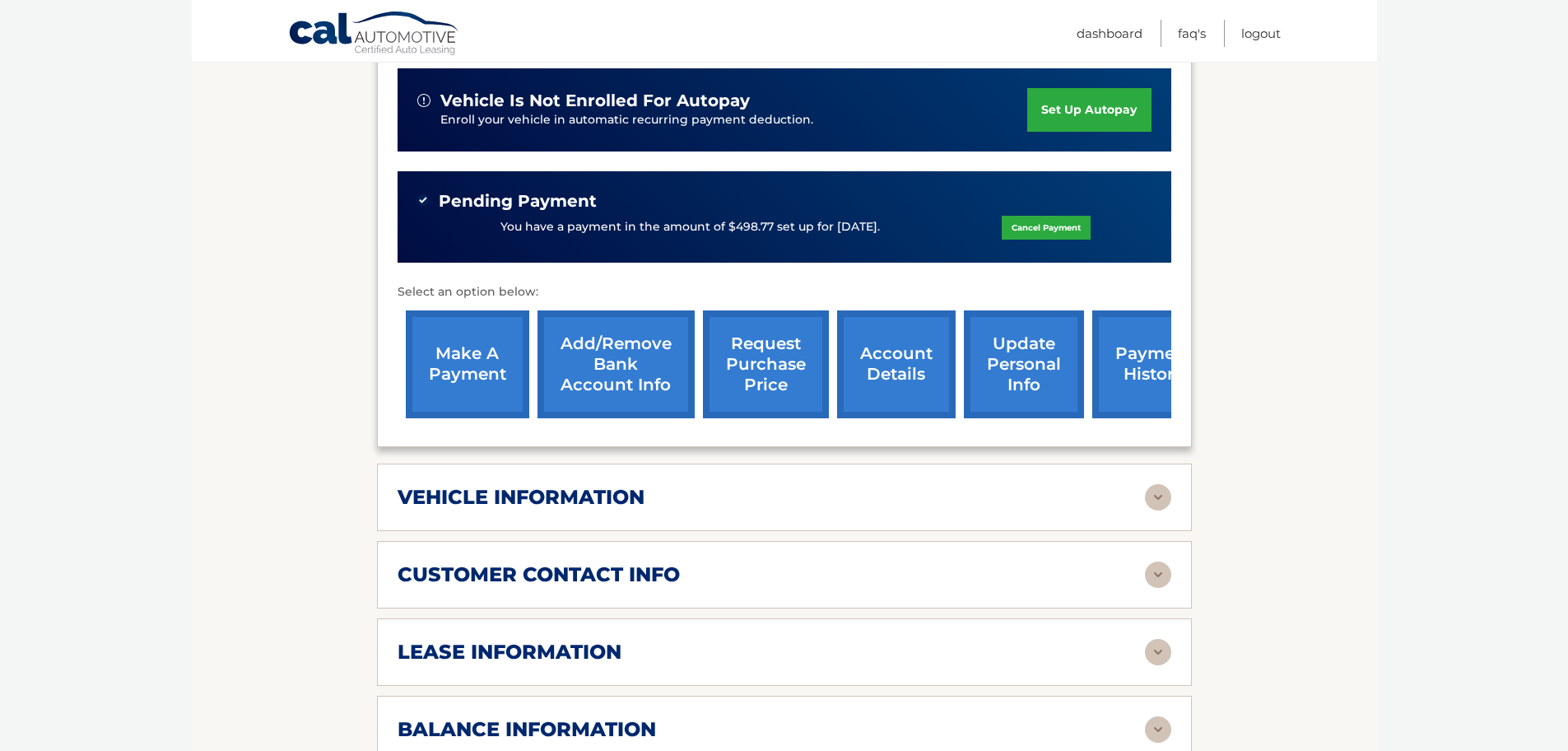
click at [887, 340] on link "account details" at bounding box center [896, 364] width 118 height 108
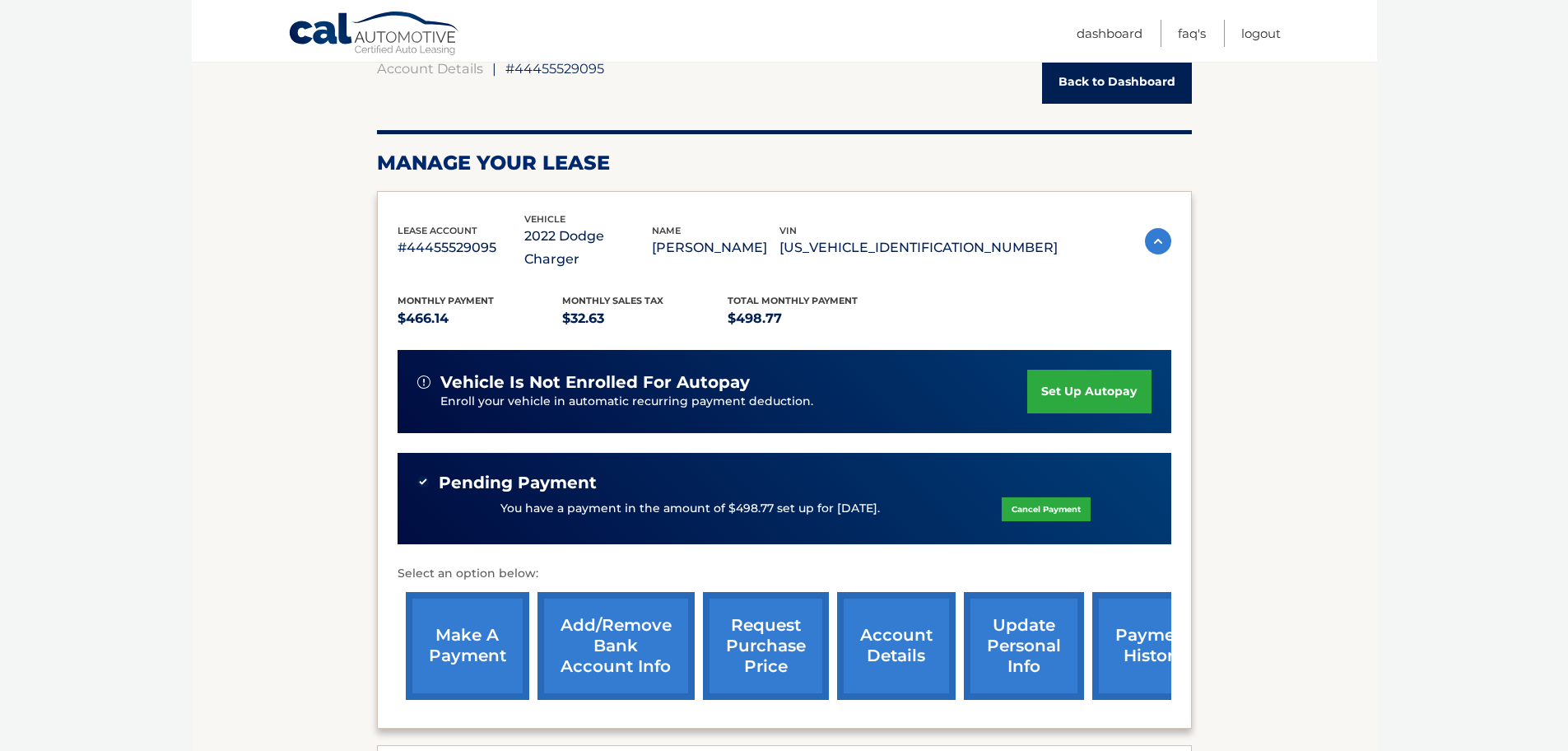
scroll to position [164, 0]
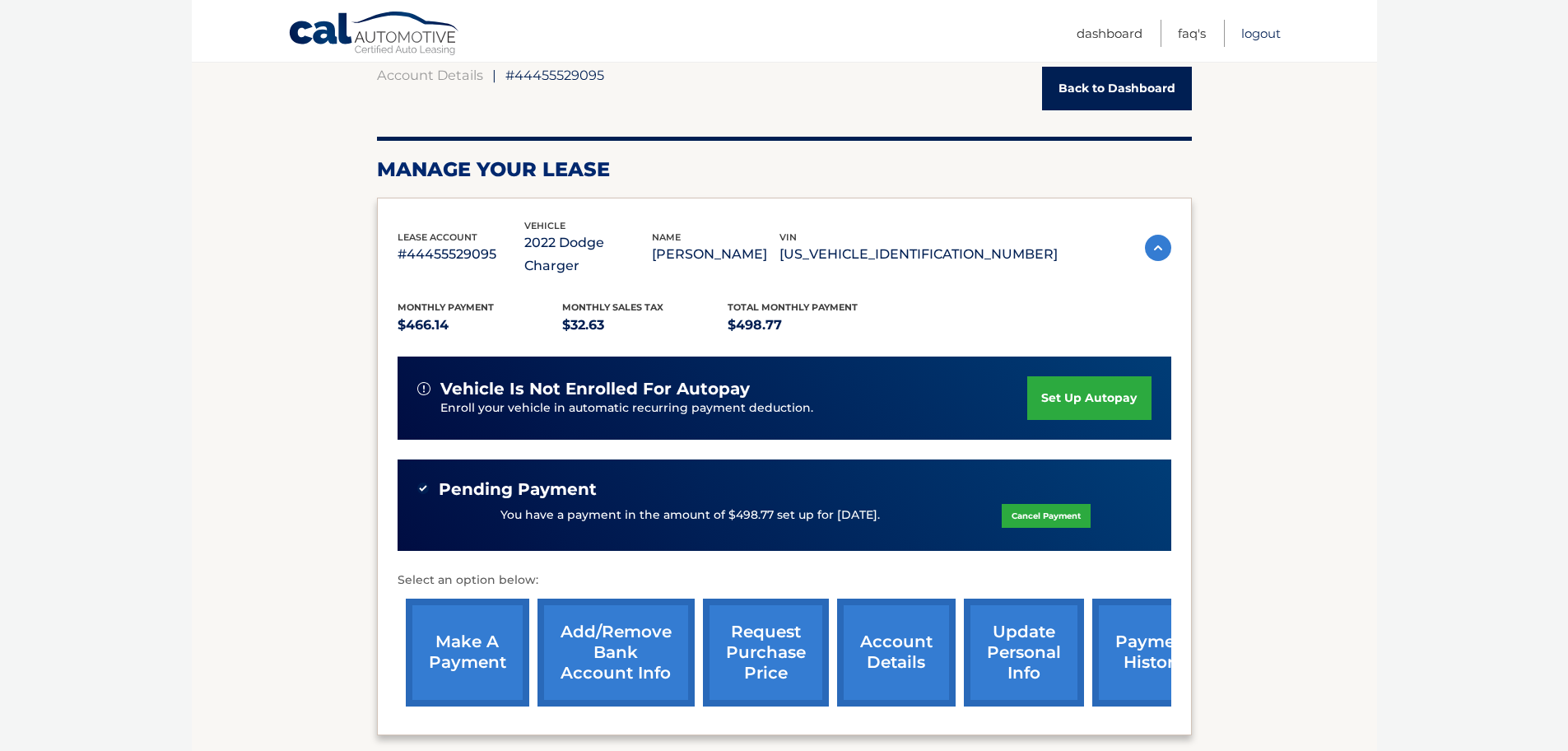
click at [1258, 35] on link "Logout" at bounding box center [1260, 33] width 39 height 27
